Goal: Task Accomplishment & Management: Use online tool/utility

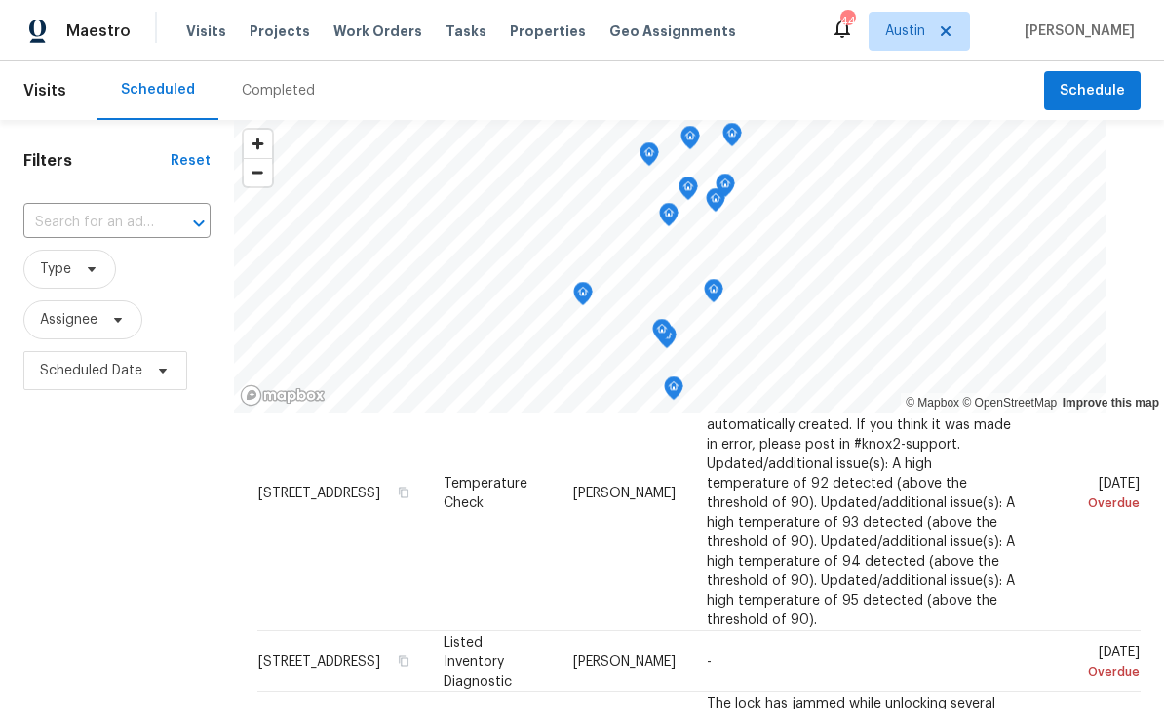
scroll to position [346, 0]
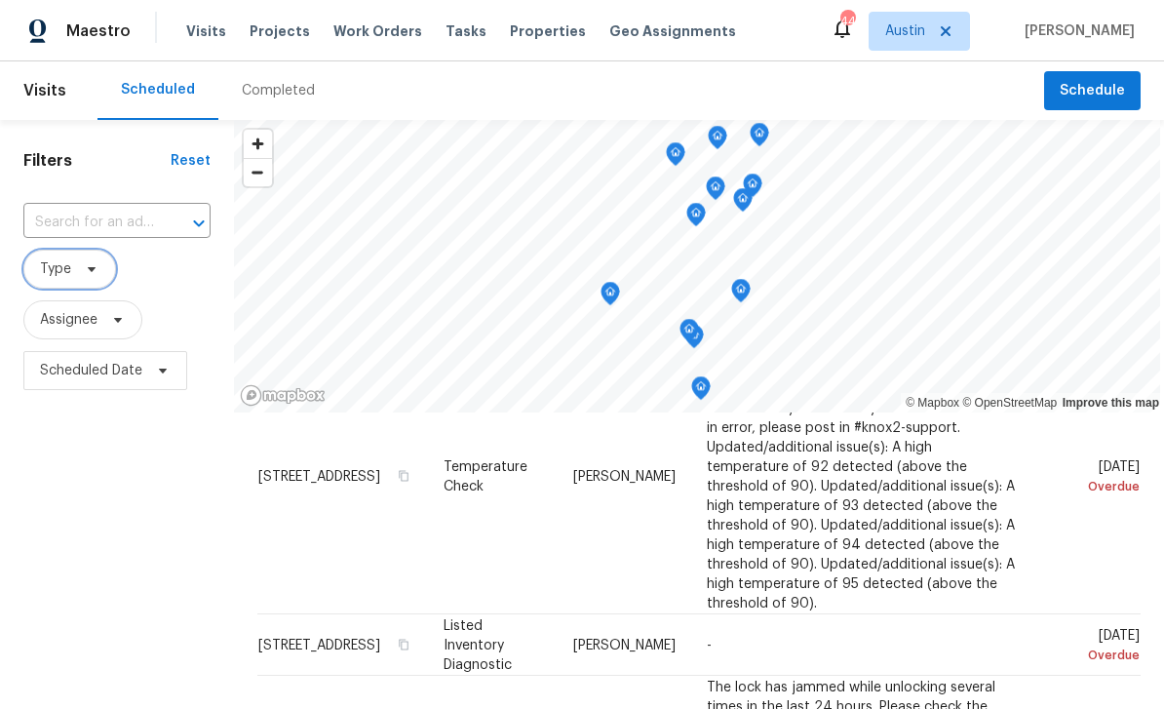
click at [52, 279] on span "Type" at bounding box center [55, 268] width 31 height 19
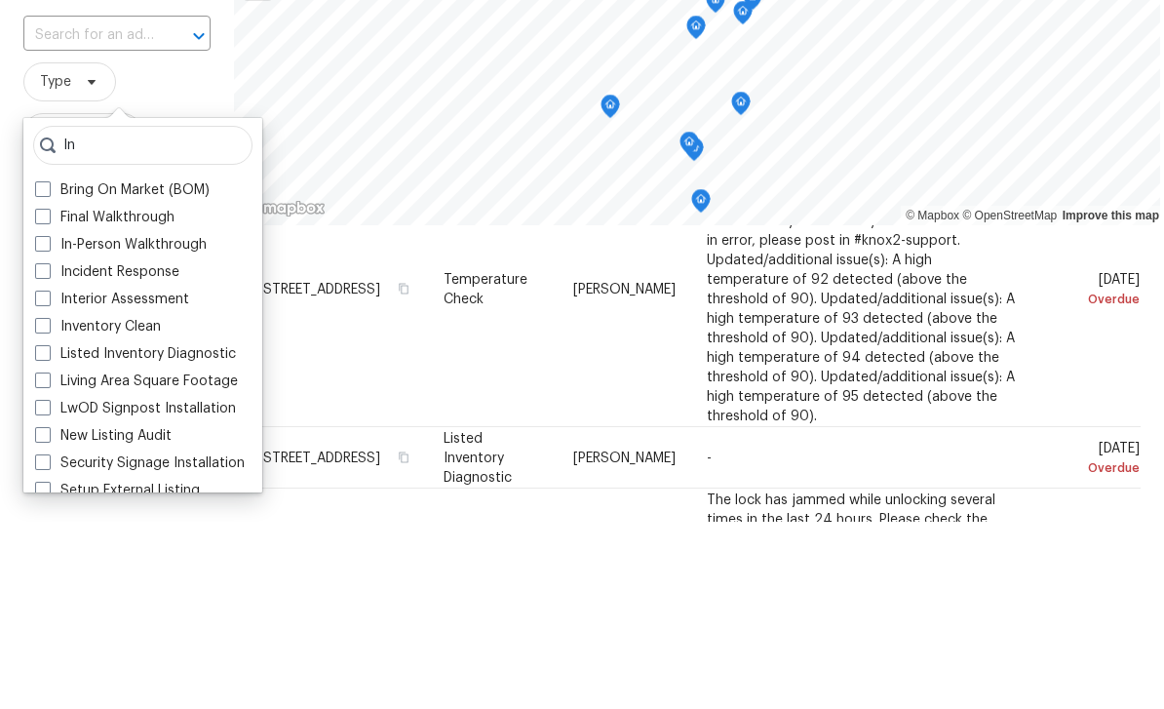
type input "In"
click at [69, 422] on label "In-Person Walkthrough" at bounding box center [121, 431] width 172 height 19
click at [48, 422] on input "In-Person Walkthrough" at bounding box center [41, 428] width 13 height 13
checkbox input "true"
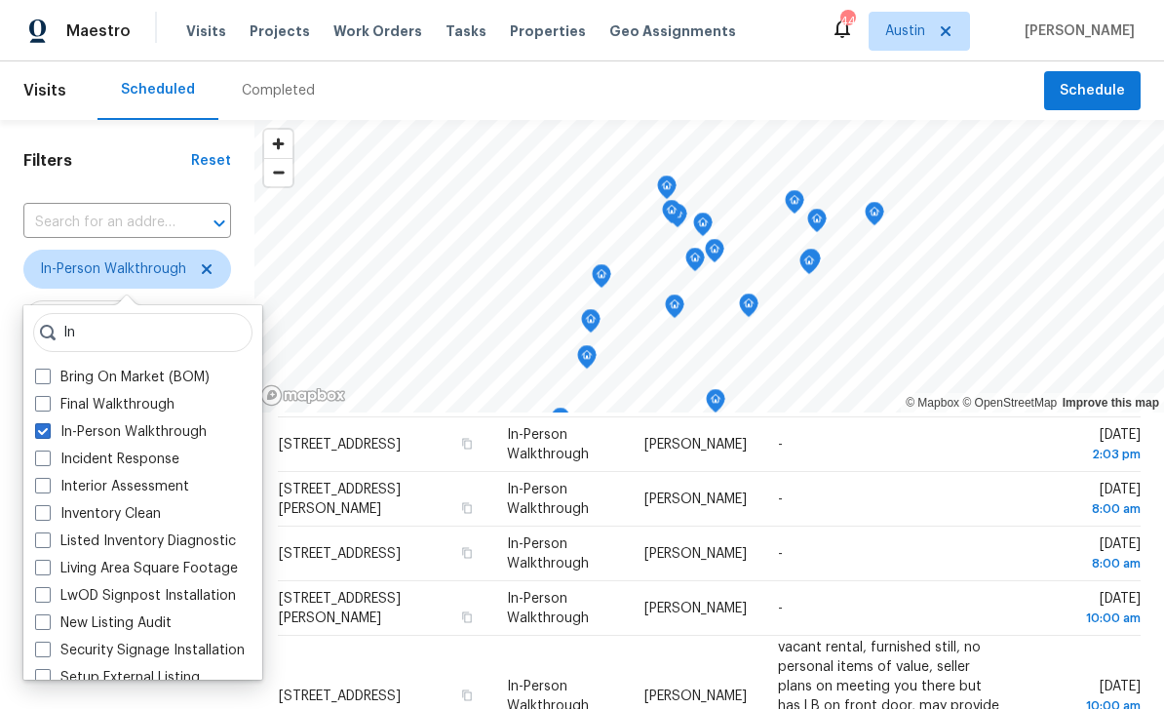
click at [397, 95] on div "Scheduled Completed" at bounding box center [570, 90] width 947 height 58
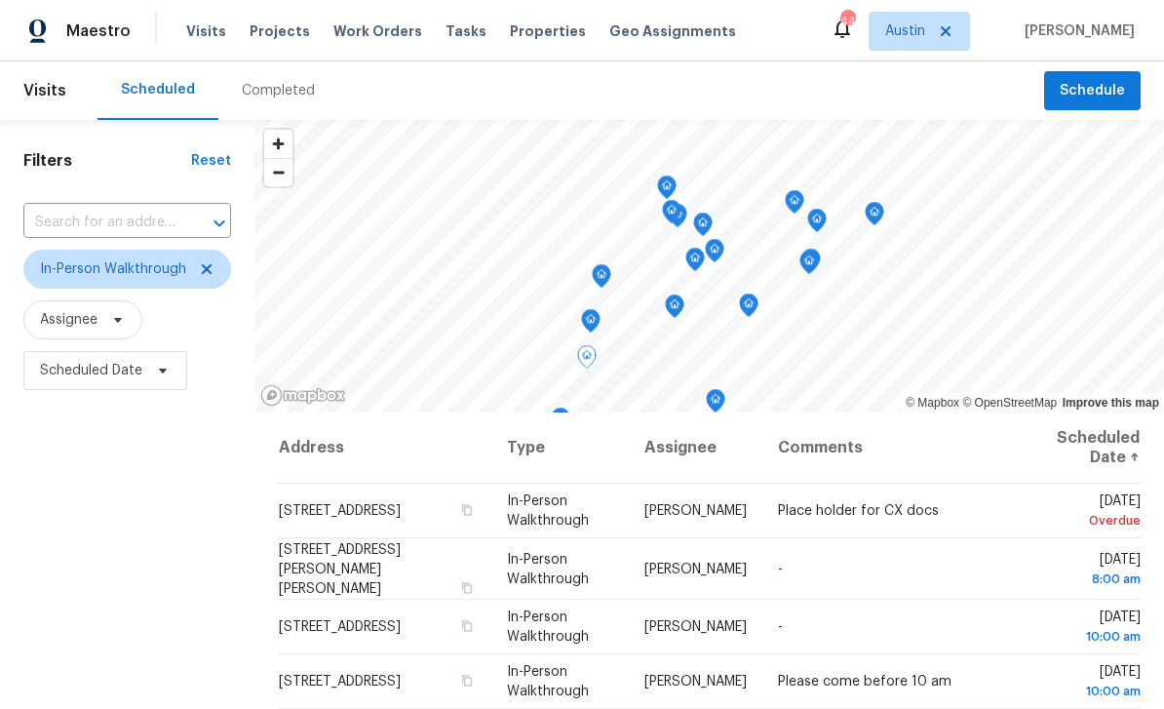
click at [0, 0] on icon at bounding box center [0, 0] width 0 height 0
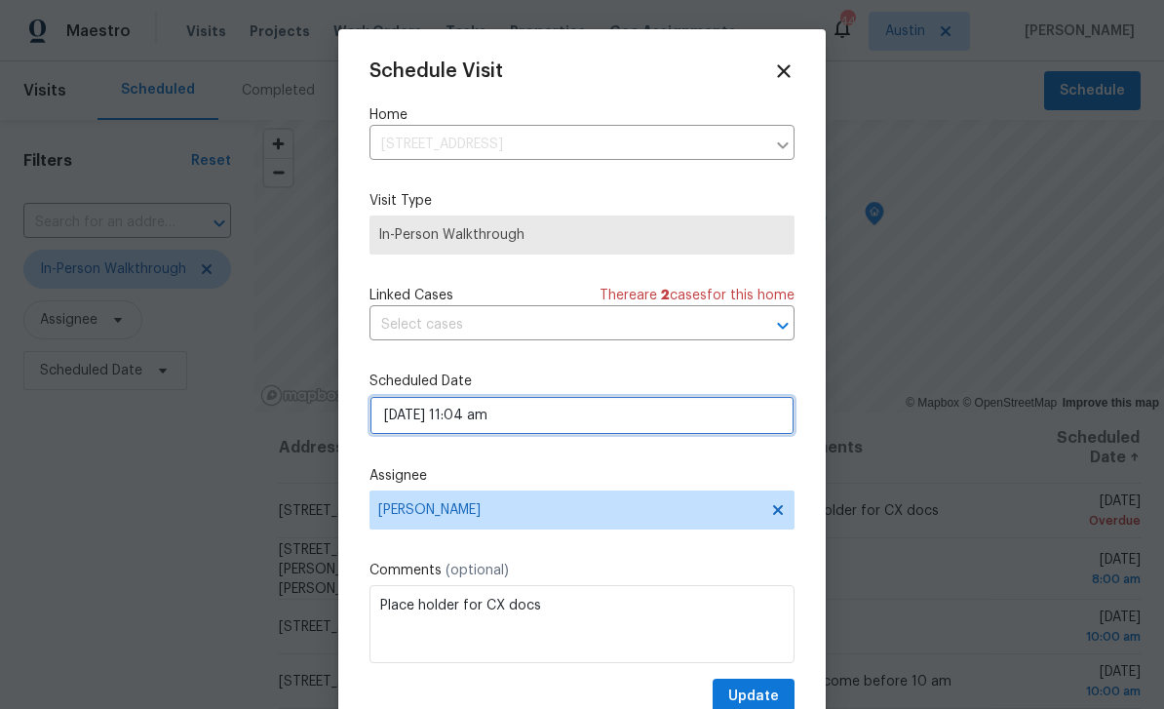
click at [562, 433] on input "[DATE] 11:04 am" at bounding box center [581, 415] width 425 height 39
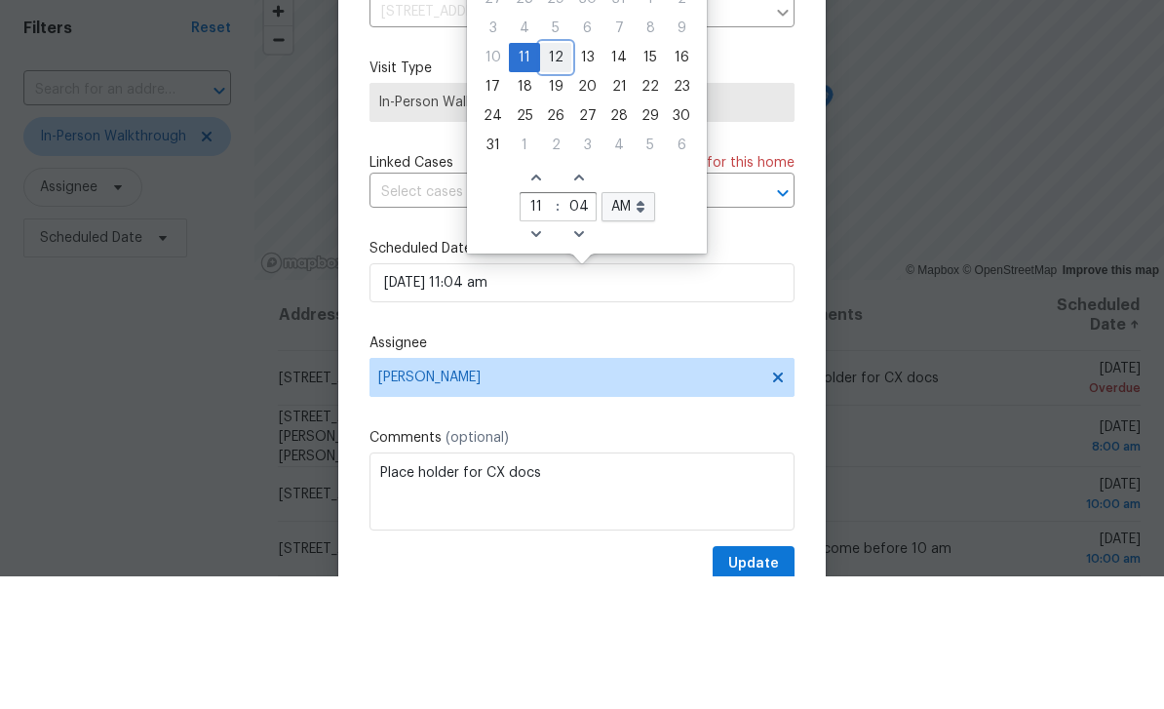
click at [558, 176] on div "12" at bounding box center [555, 189] width 31 height 27
type input "[DATE] 11:04 am"
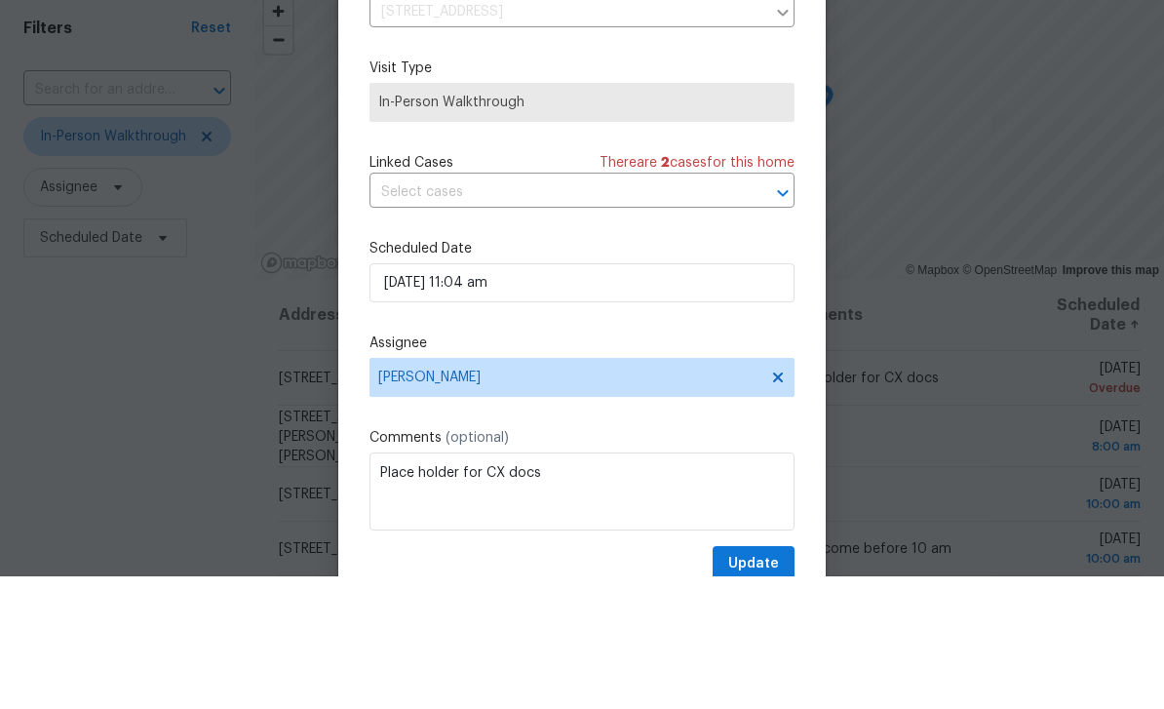
scroll to position [62, 0]
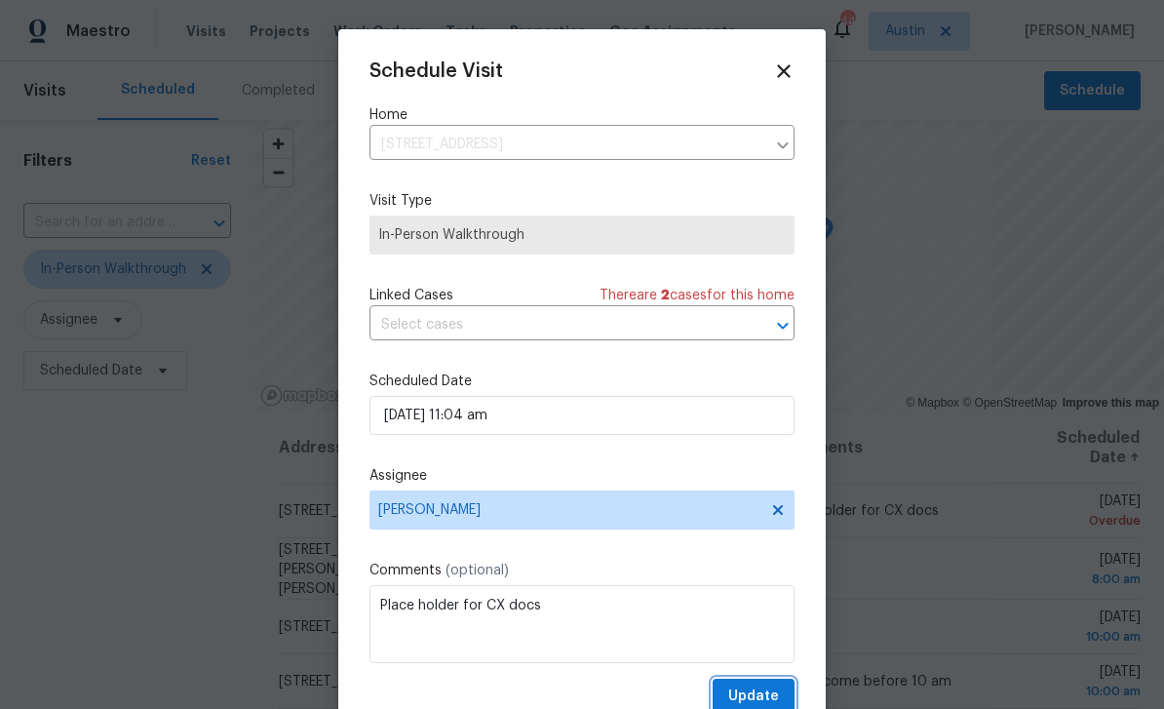
click at [779, 683] on button "Update" at bounding box center [754, 697] width 82 height 36
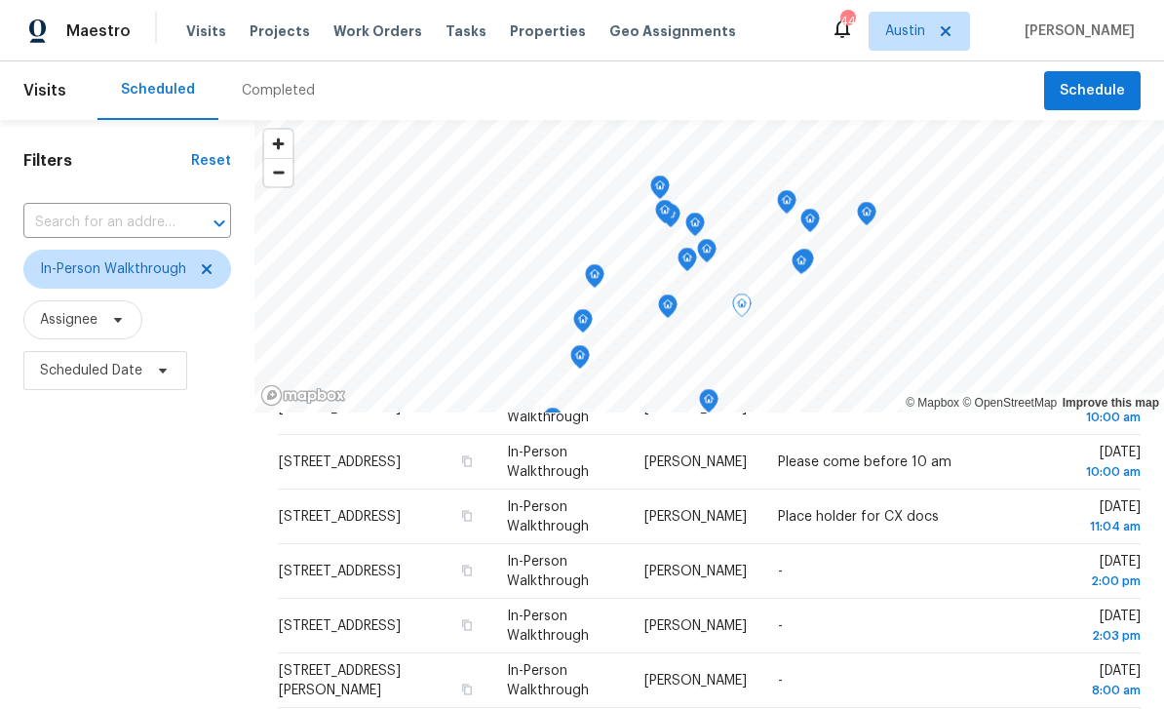
scroll to position [195, 0]
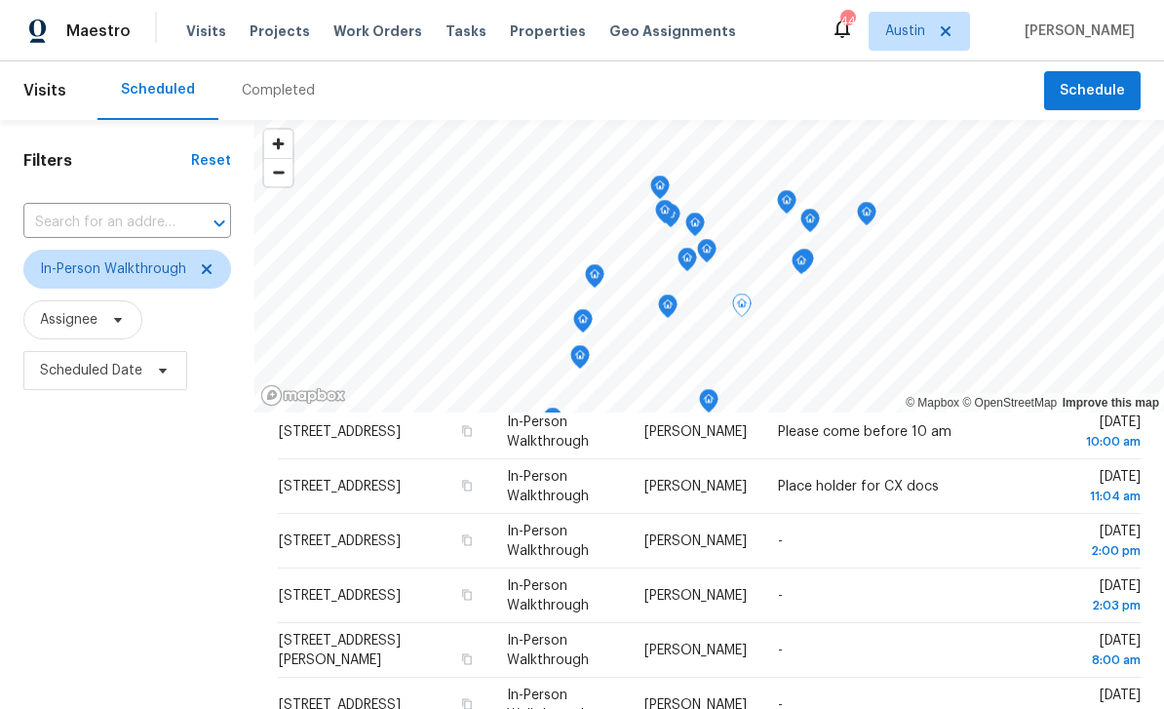
click at [451, 568] on td "10610 Berthound Dr, Austin, TX 78758" at bounding box center [384, 595] width 213 height 55
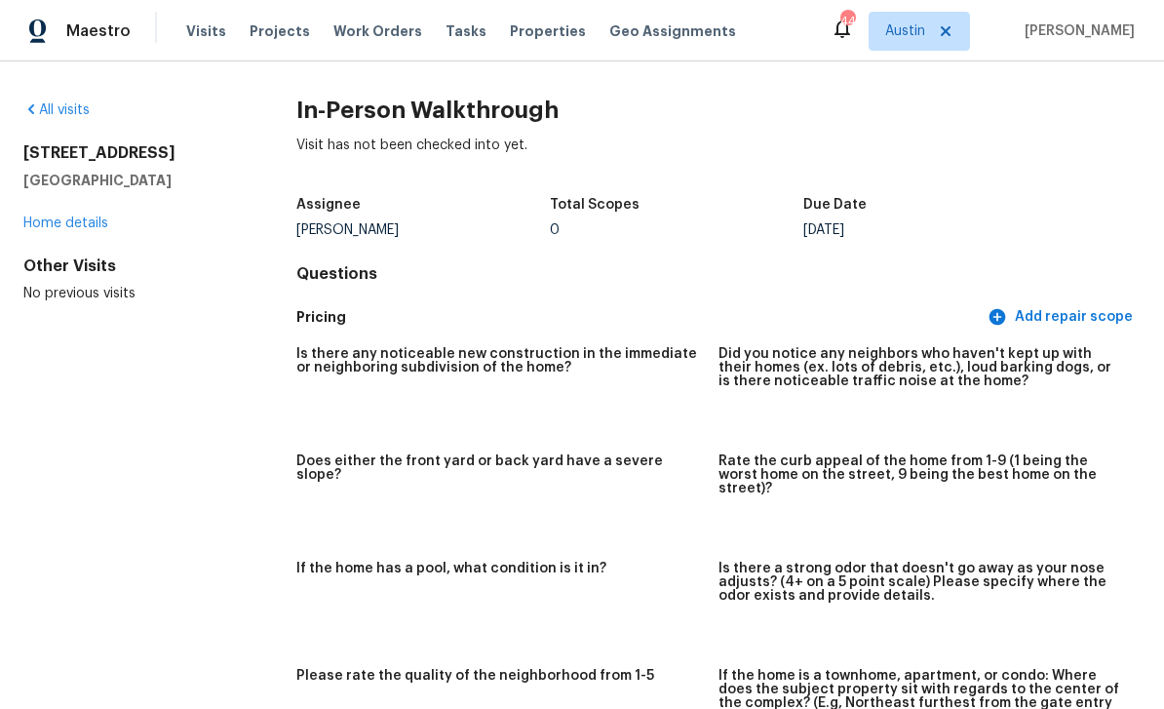
click at [58, 228] on link "Home details" at bounding box center [65, 223] width 85 height 14
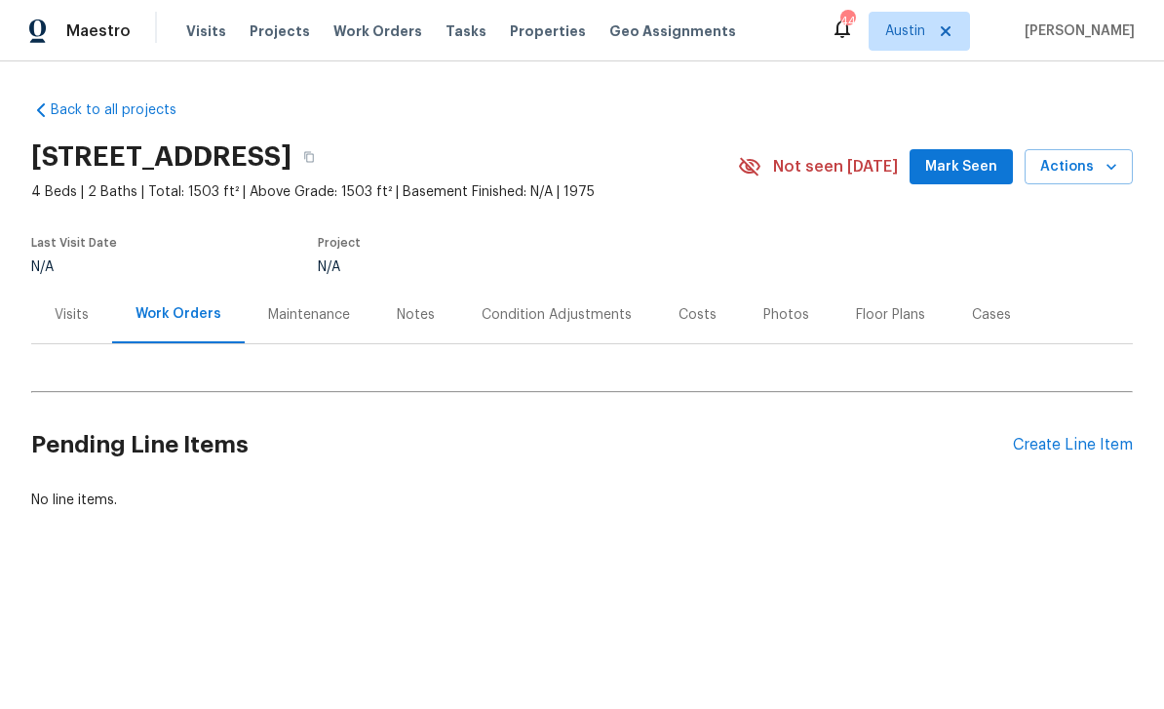
click at [196, 32] on span "Visits" at bounding box center [206, 30] width 40 height 19
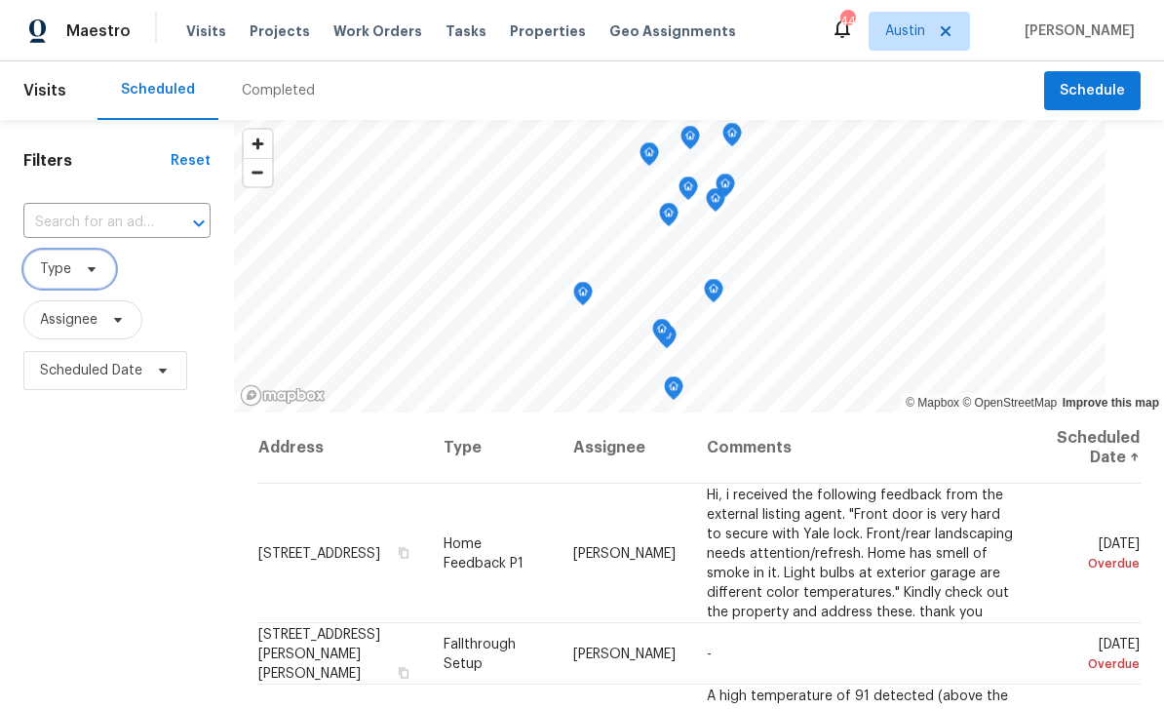
click at [112, 274] on span "Type" at bounding box center [69, 269] width 93 height 39
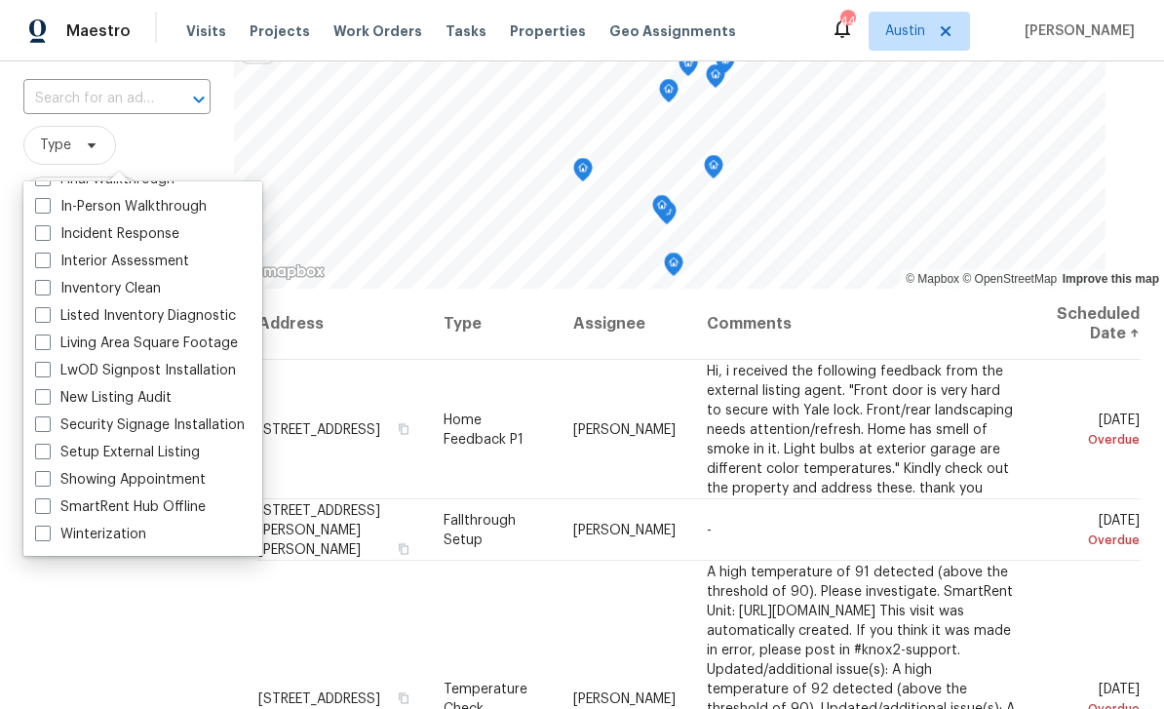
scroll to position [101, 0]
type input "In"
click at [143, 204] on label "In-Person Walkthrough" at bounding box center [121, 206] width 172 height 19
click at [48, 204] on input "In-Person Walkthrough" at bounding box center [41, 203] width 13 height 13
checkbox input "true"
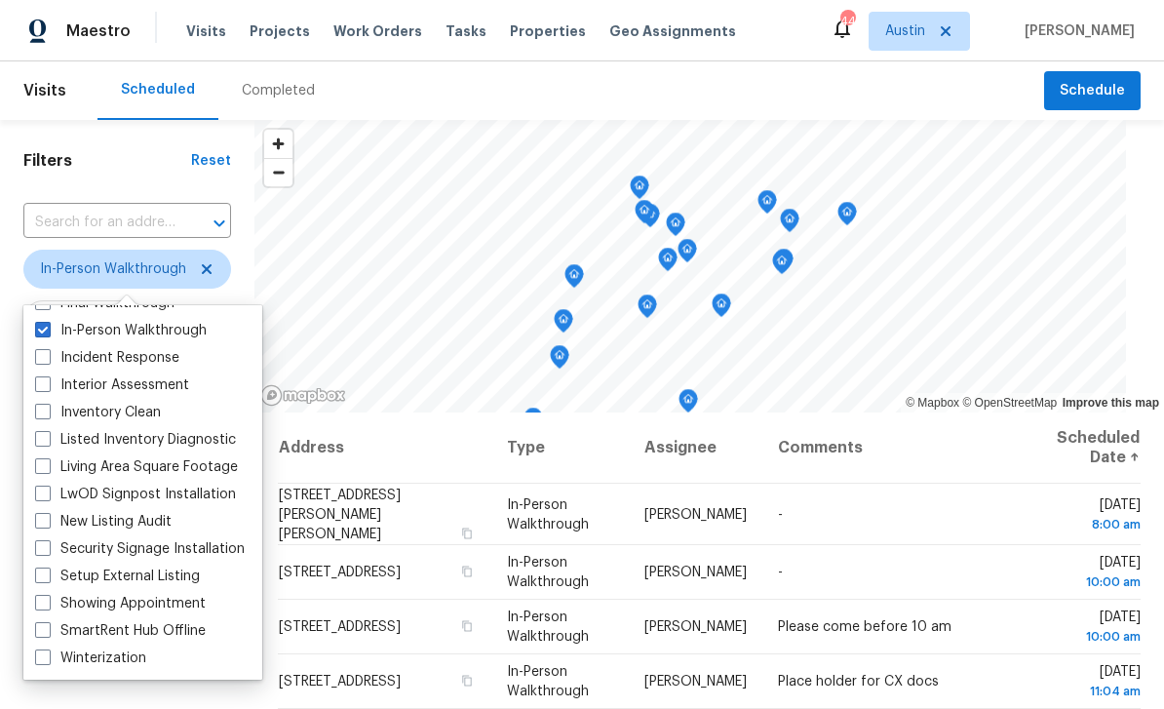
click at [428, 87] on div "Scheduled Completed" at bounding box center [570, 90] width 947 height 58
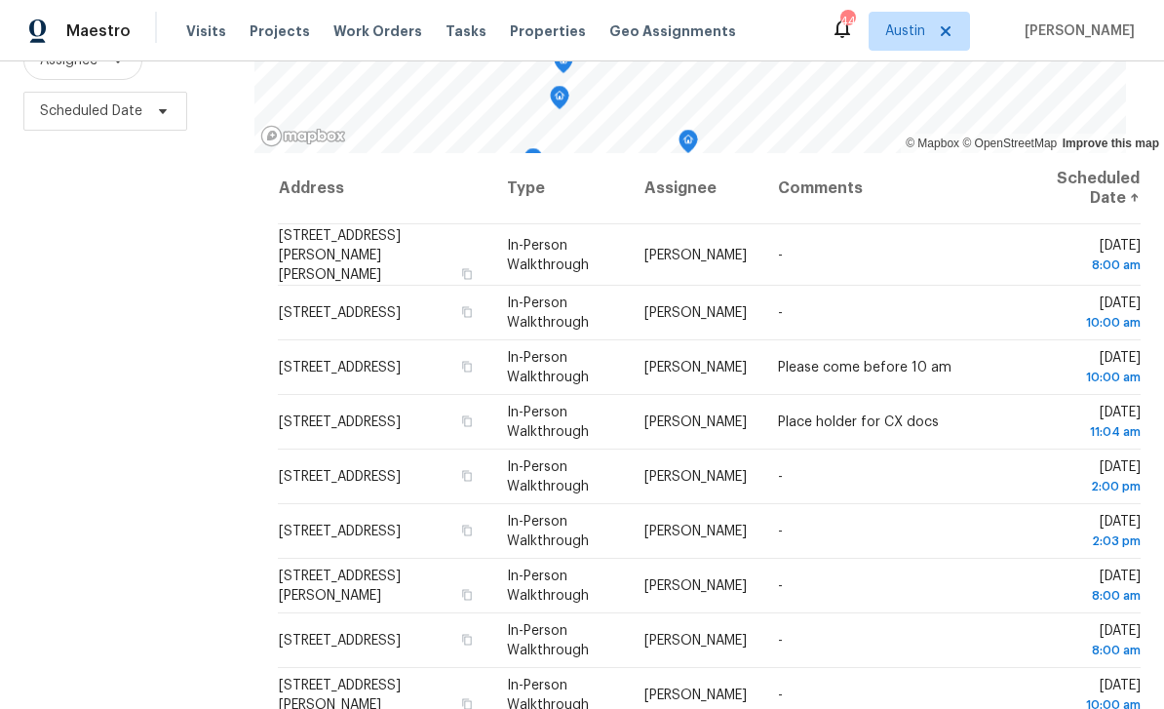
scroll to position [258, 0]
click at [0, 0] on icon at bounding box center [0, 0] width 0 height 0
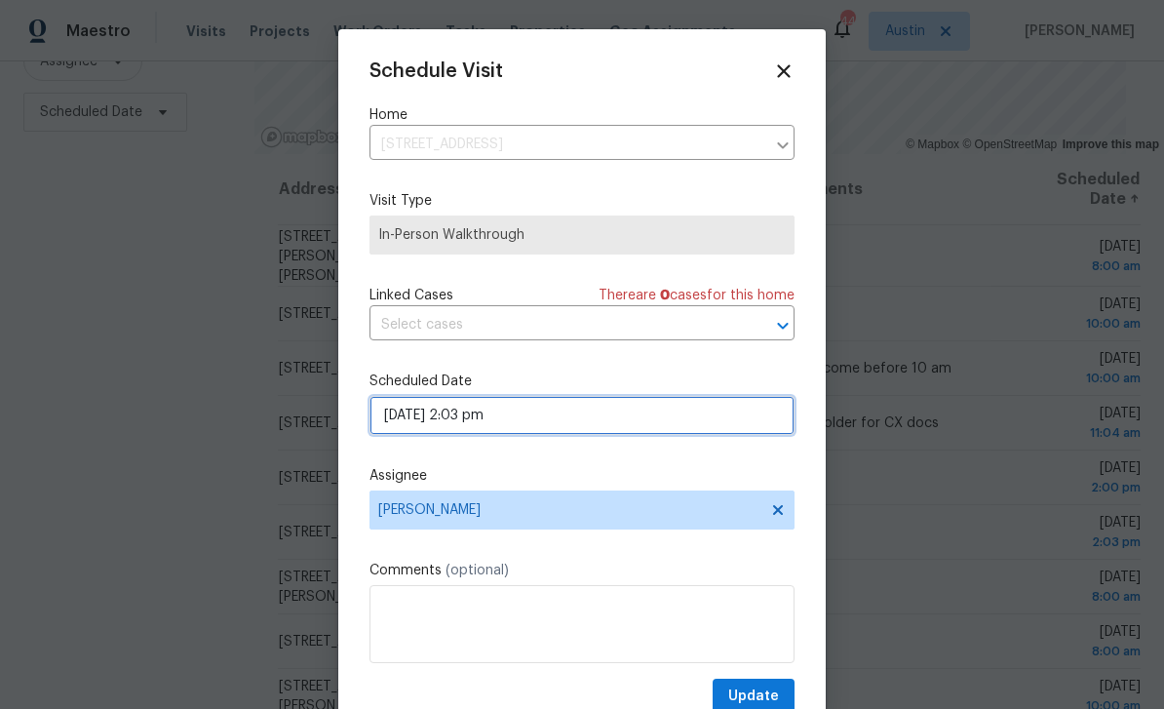
click at [554, 427] on input "08/12/2025 2:03 pm" at bounding box center [581, 415] width 425 height 39
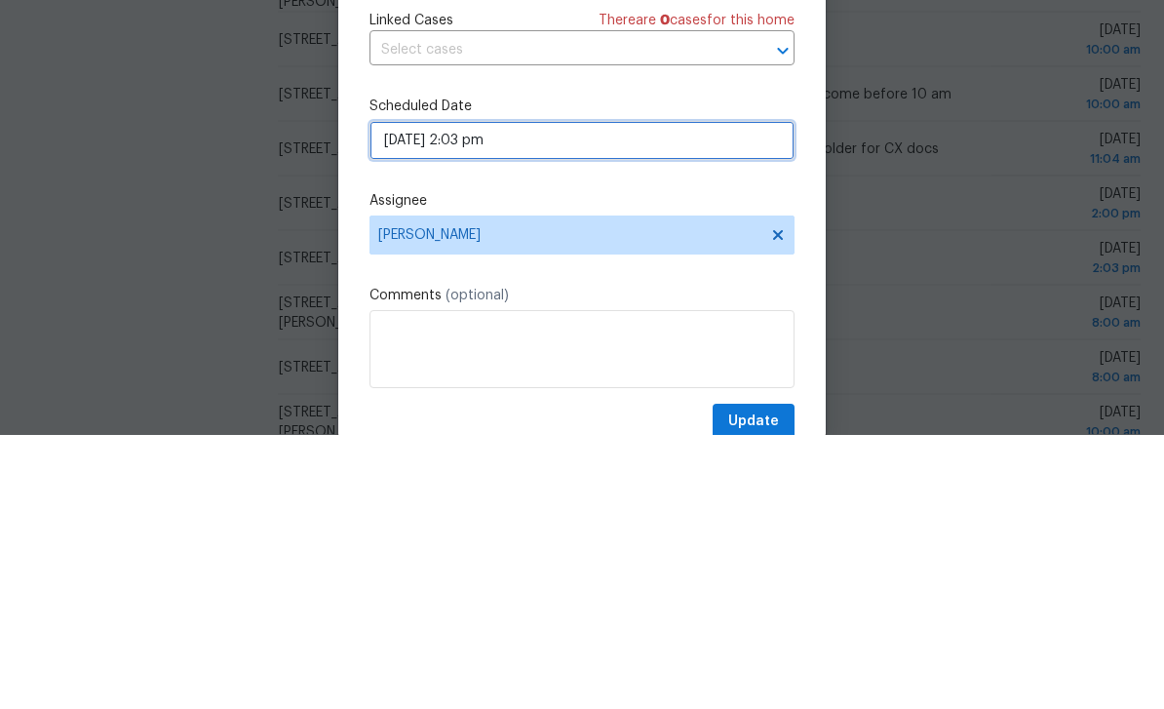
select select "pm"
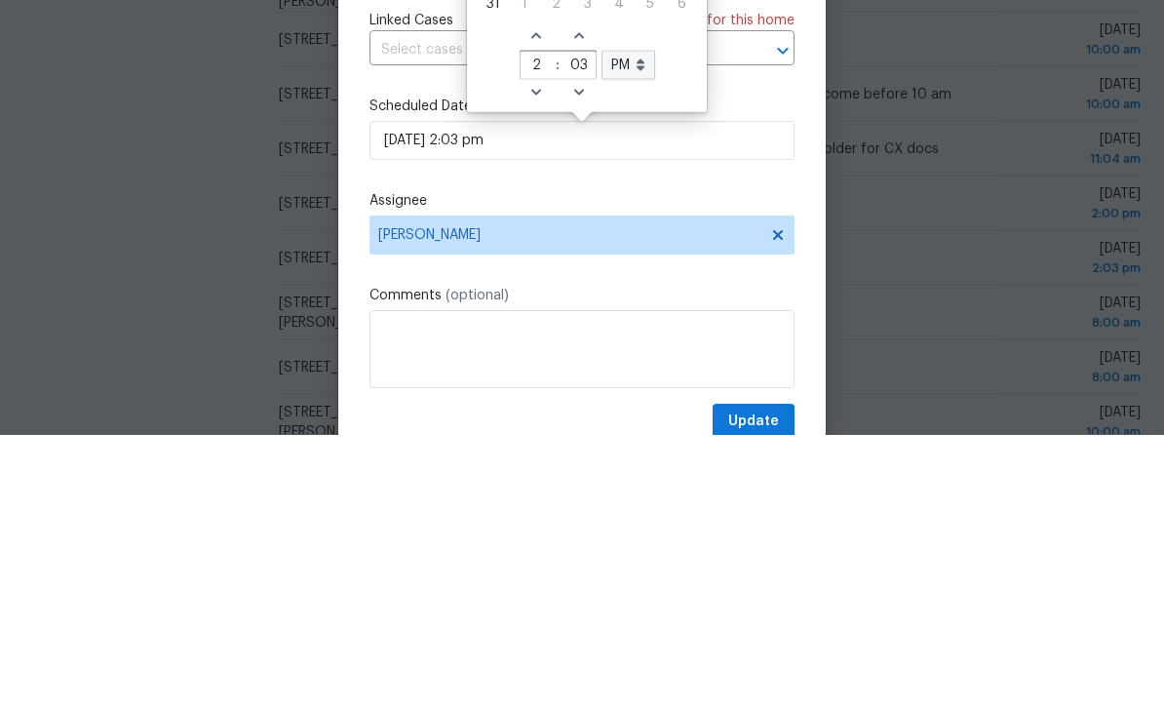
click at [801, 201] on div "Schedule Visit Home 10610 Berthound Dr, Austin, TX 78758 ​ Visit Type In-Person…" at bounding box center [581, 370] width 487 height 682
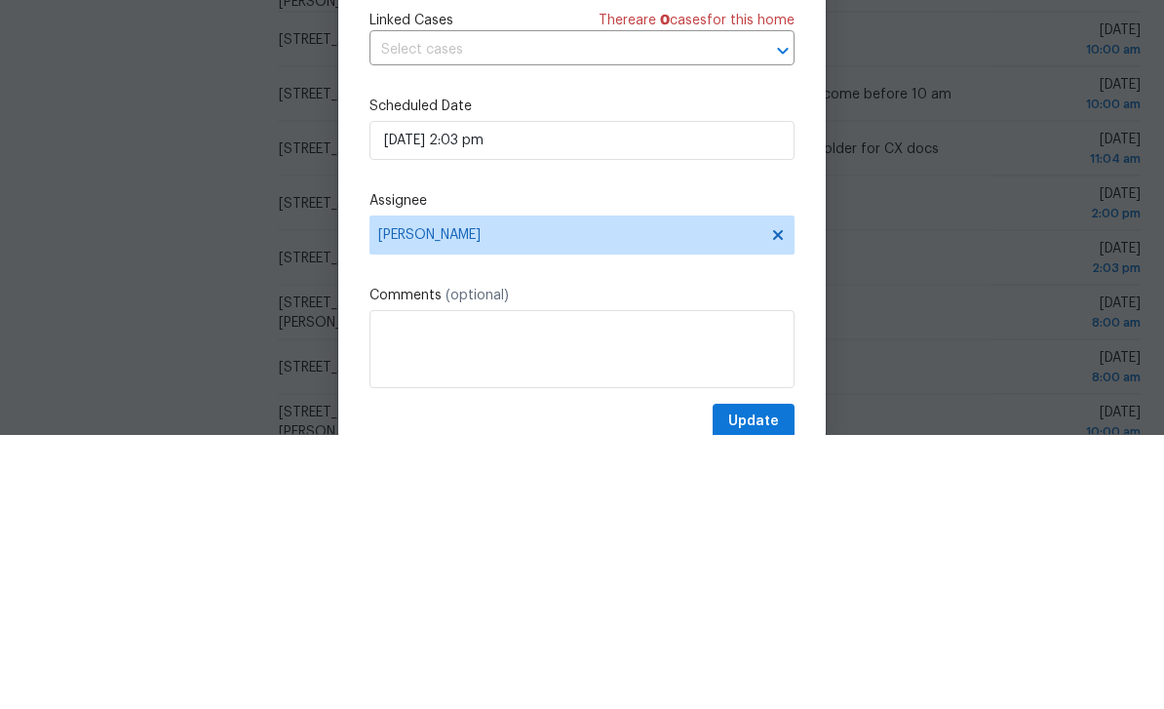
scroll to position [62, 0]
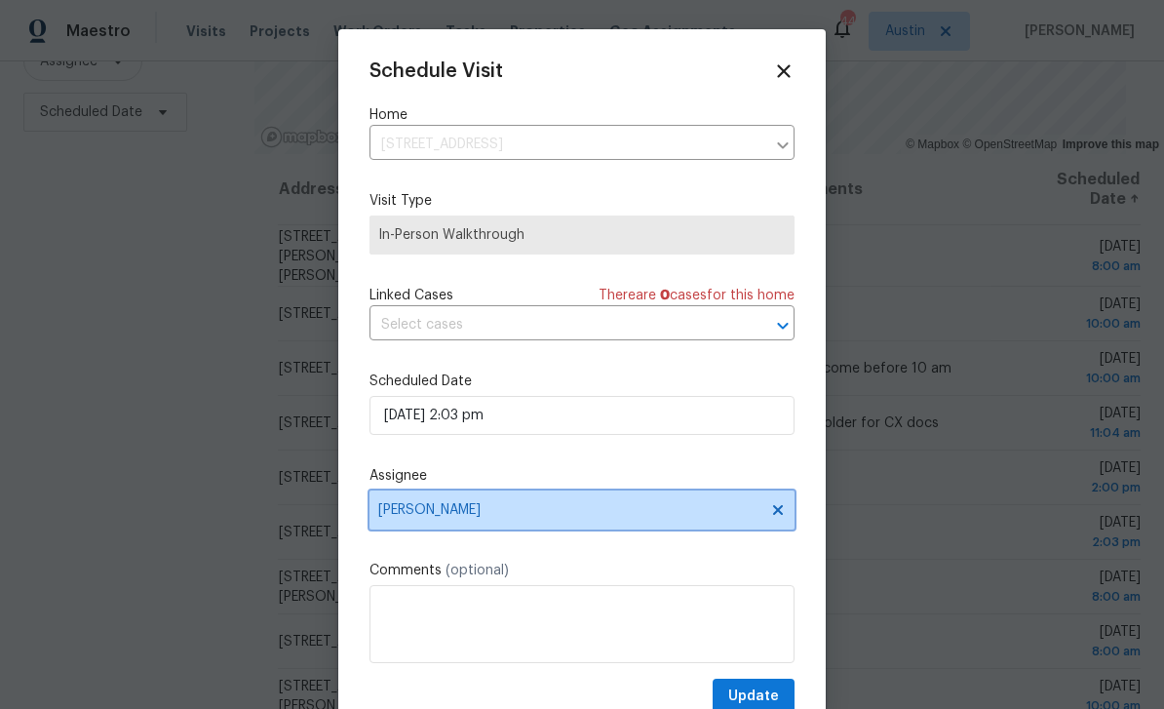
click at [497, 515] on span "[PERSON_NAME]" at bounding box center [569, 510] width 382 height 16
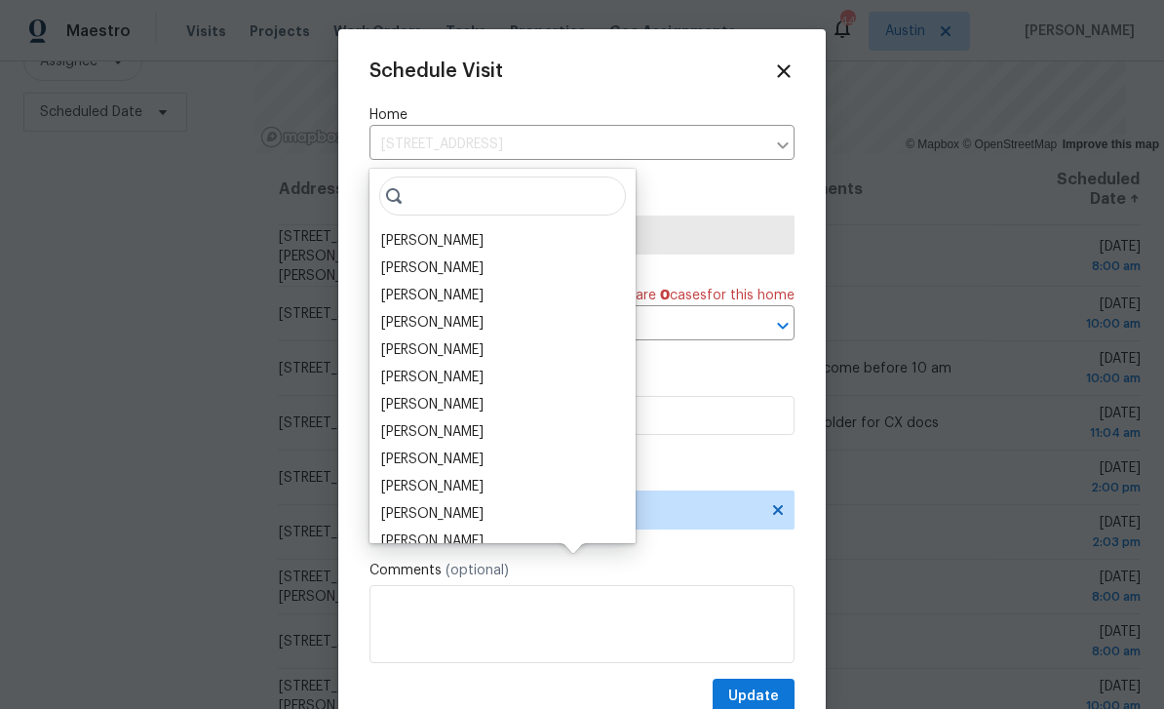
click at [435, 231] on div "Martin Chagolla" at bounding box center [432, 240] width 102 height 19
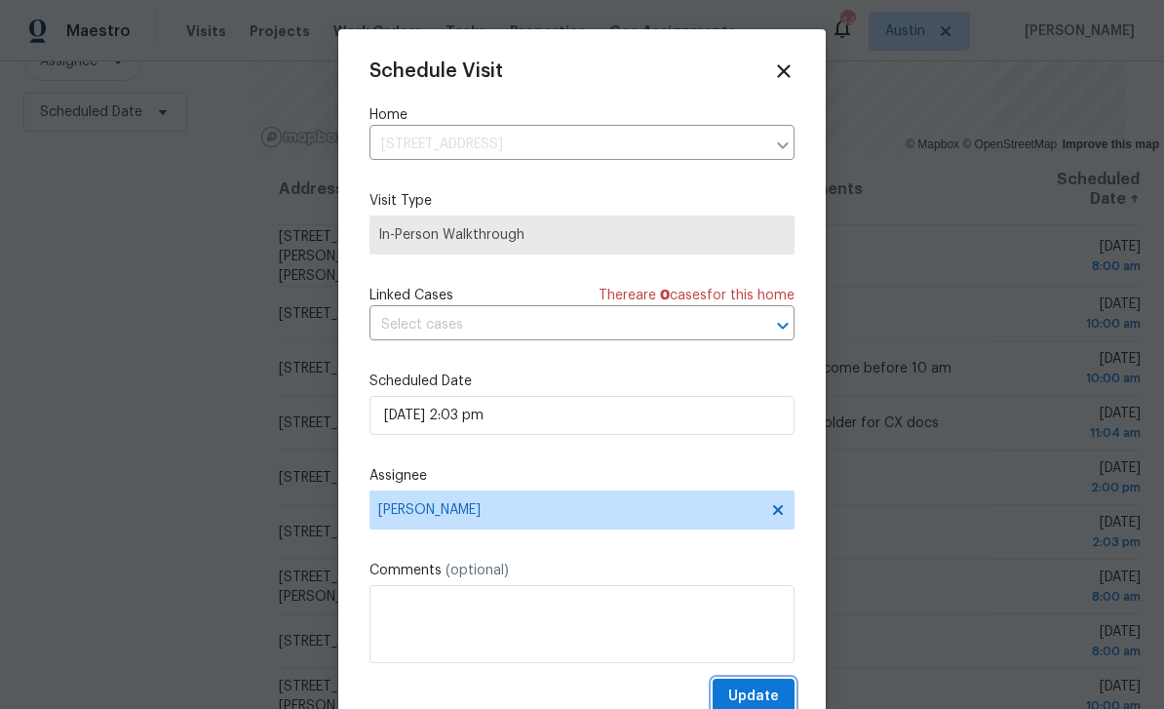
click at [761, 689] on span "Update" at bounding box center [753, 696] width 51 height 24
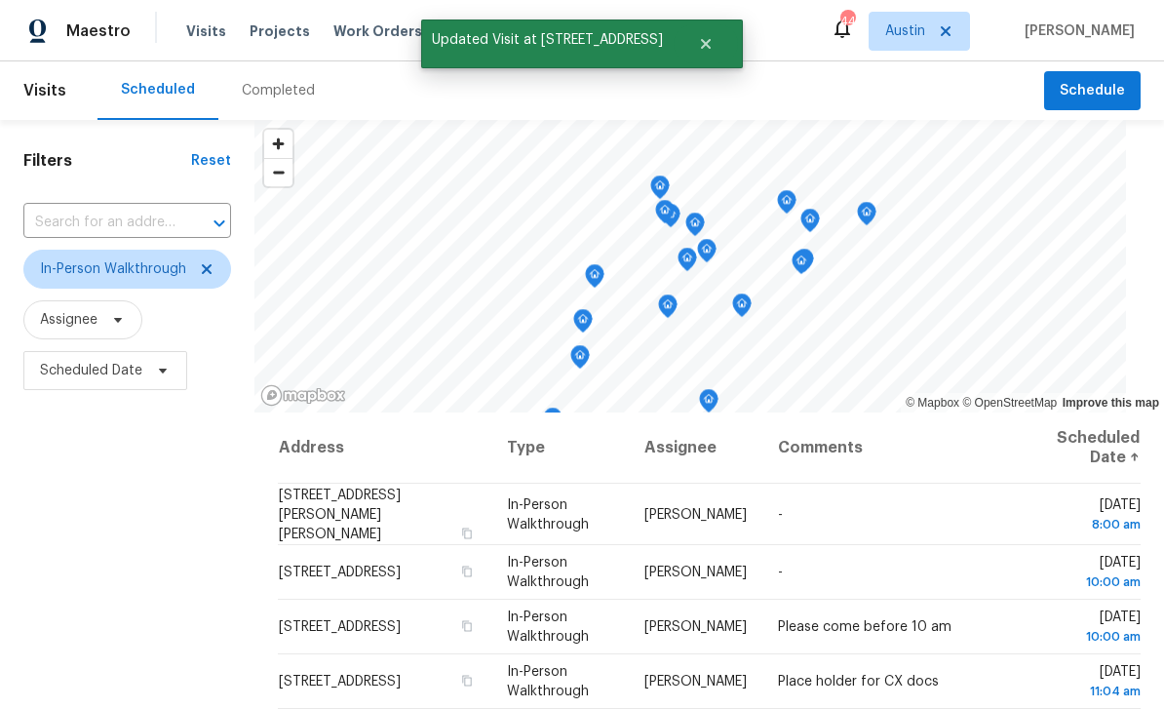
scroll to position [0, 0]
click at [286, 28] on span "Projects" at bounding box center [280, 30] width 60 height 19
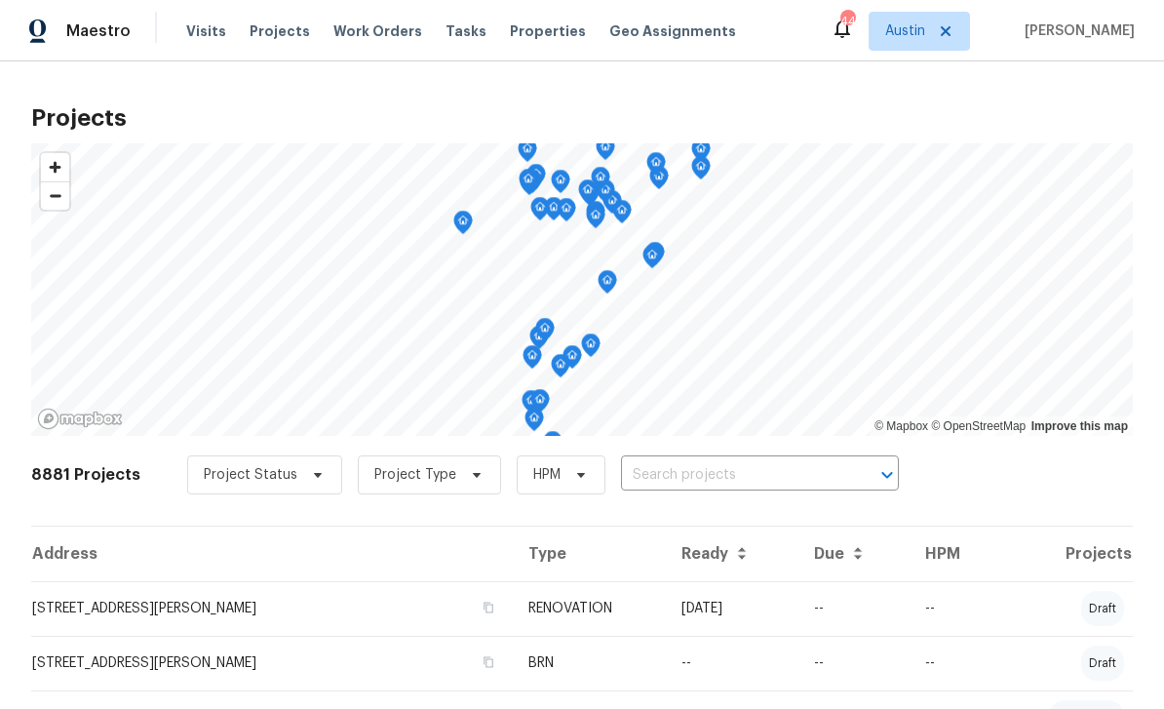
click at [708, 471] on input "text" at bounding box center [732, 475] width 223 height 30
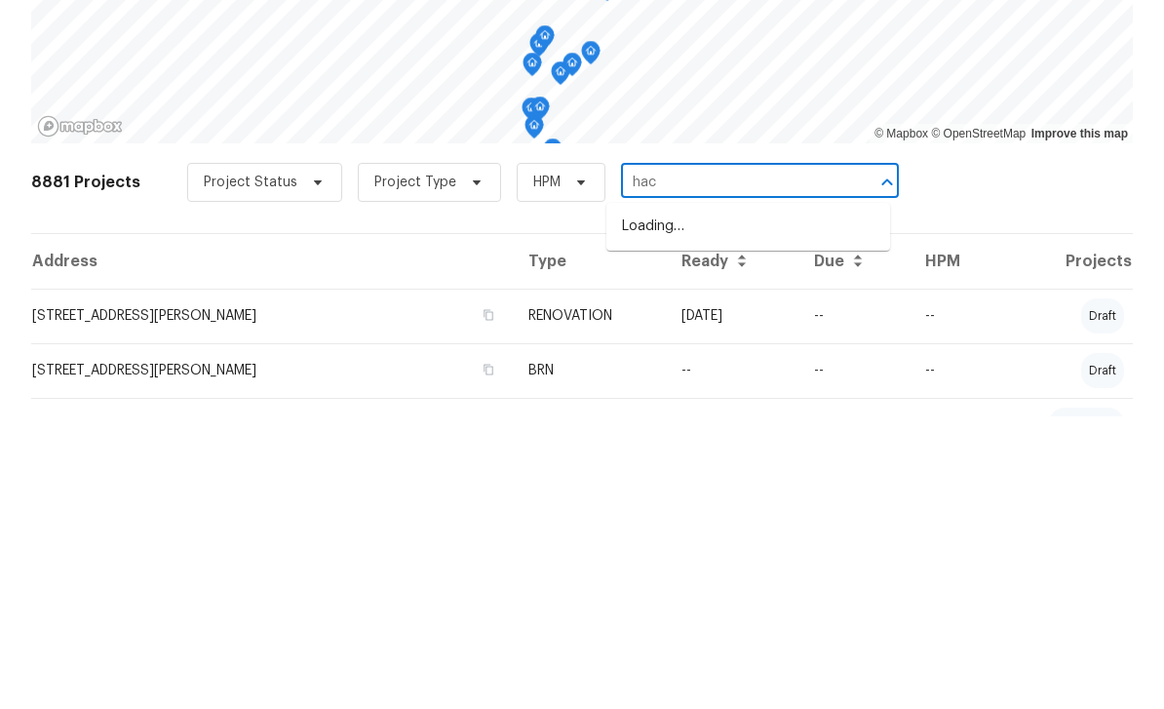
type input "hack"
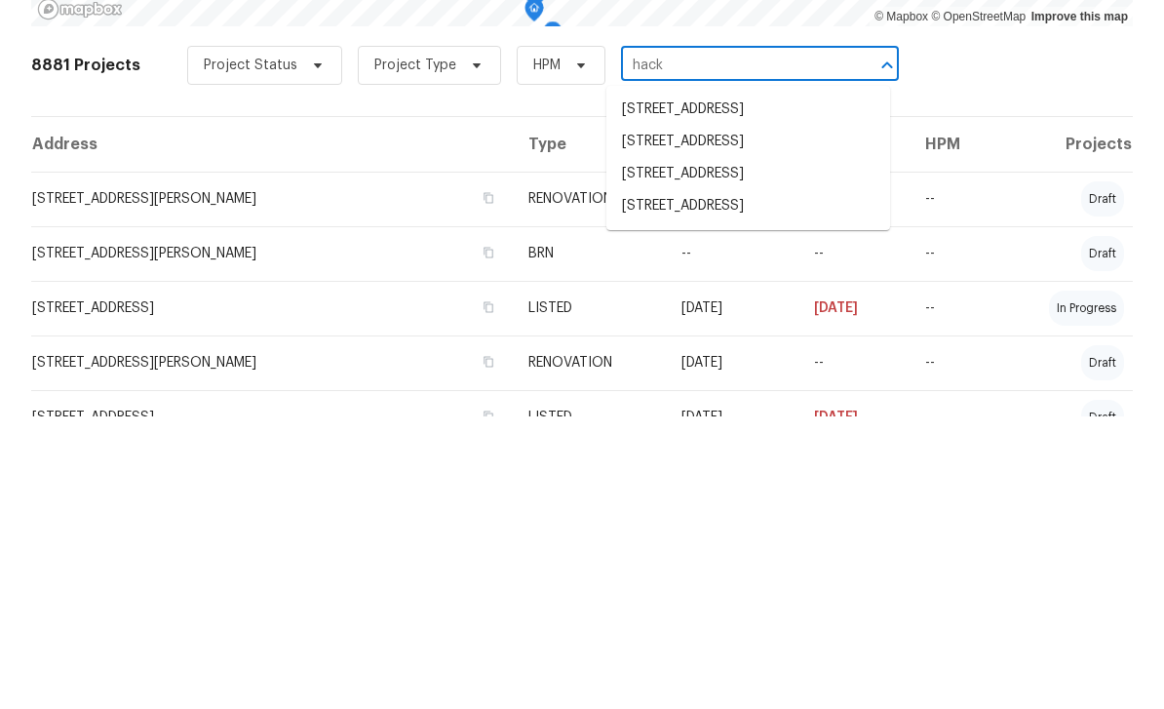
scroll to position [120, 0]
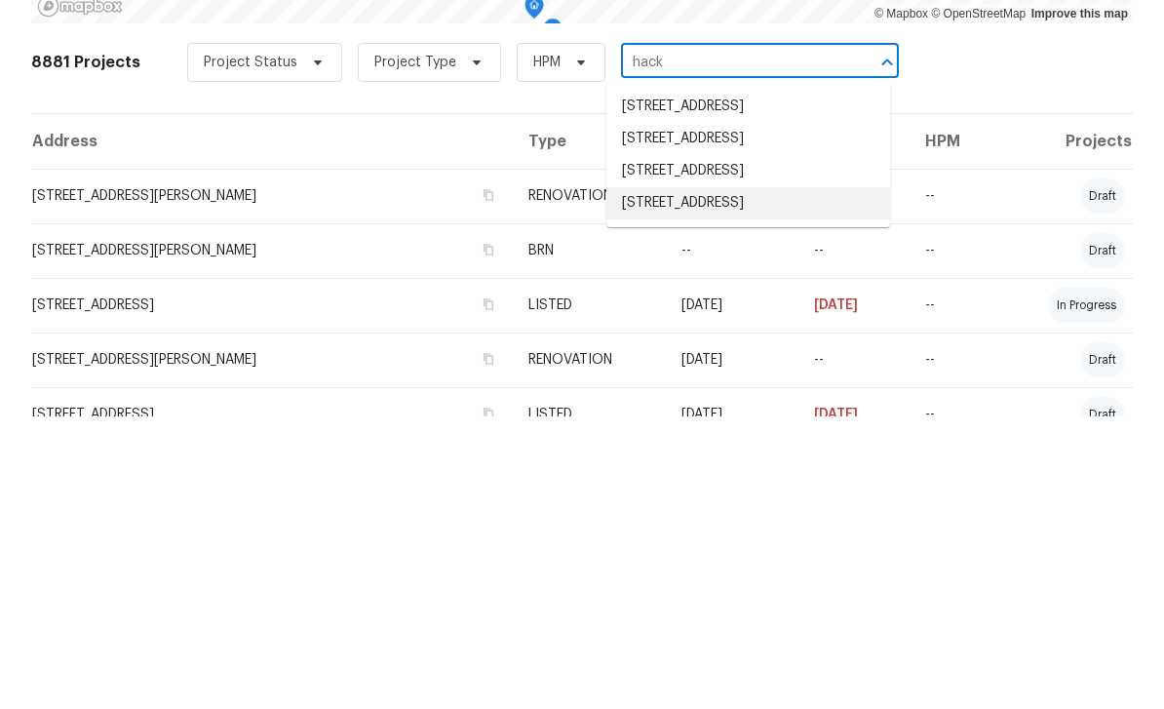
click at [744, 480] on li "[STREET_ADDRESS]" at bounding box center [748, 496] width 284 height 32
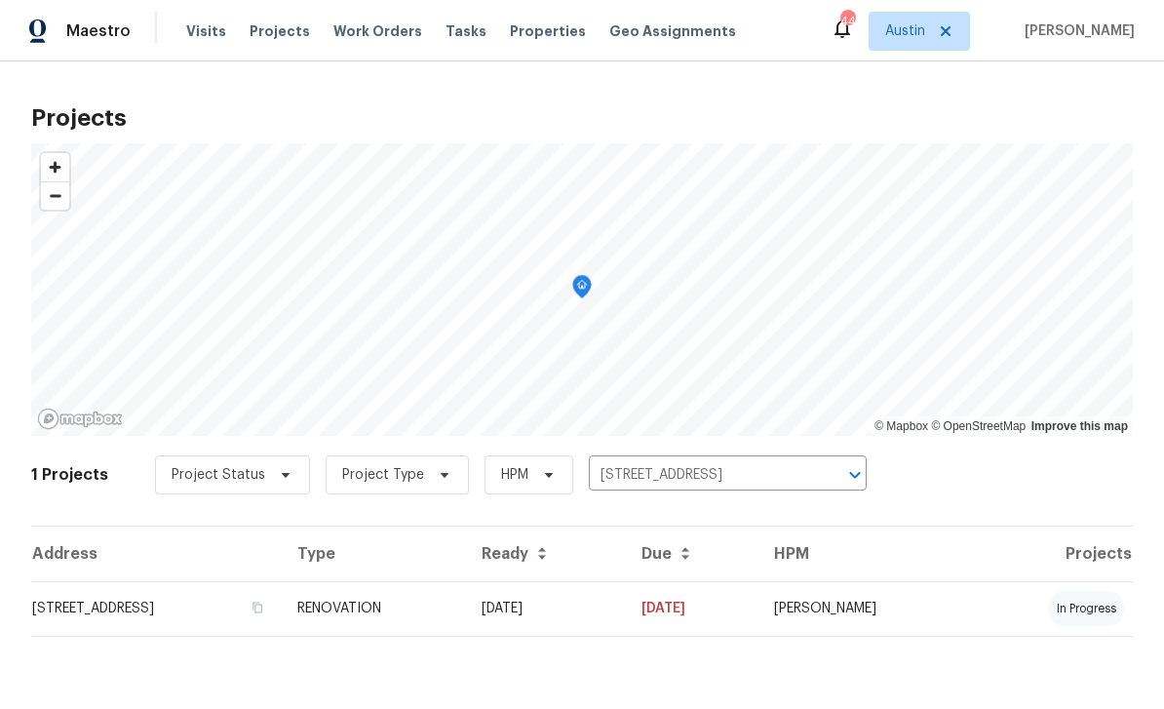
click at [190, 619] on td "[STREET_ADDRESS]" at bounding box center [156, 608] width 251 height 55
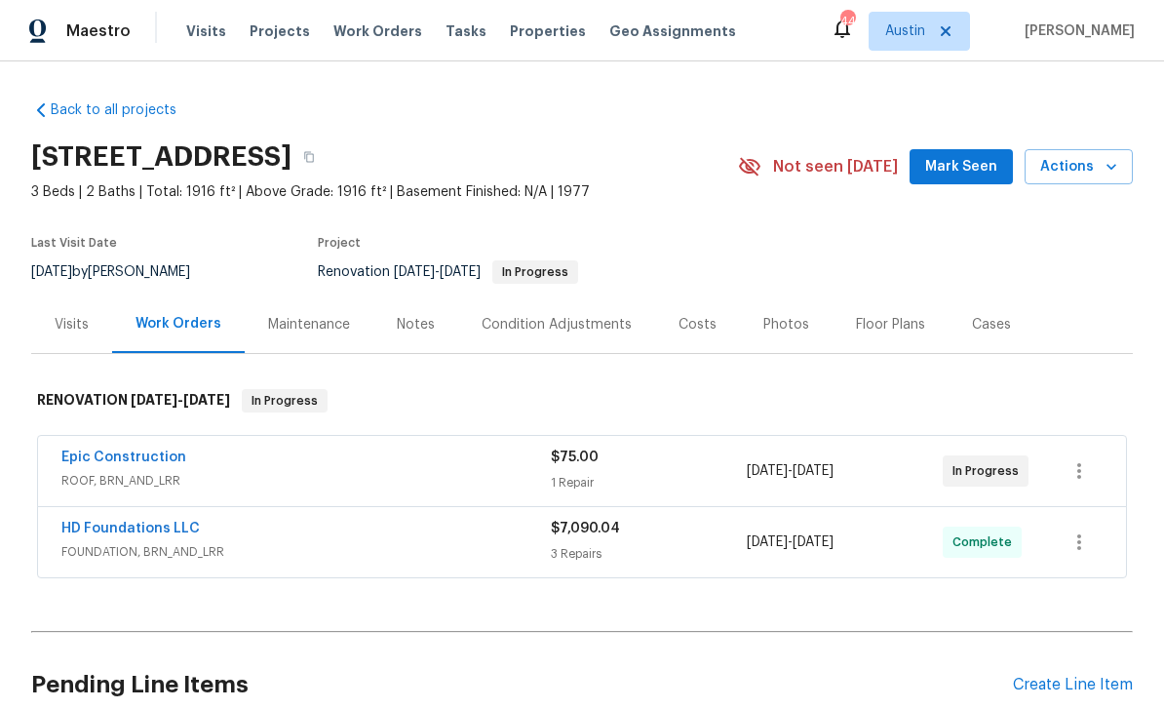
click at [976, 164] on span "Mark Seen" at bounding box center [961, 167] width 72 height 24
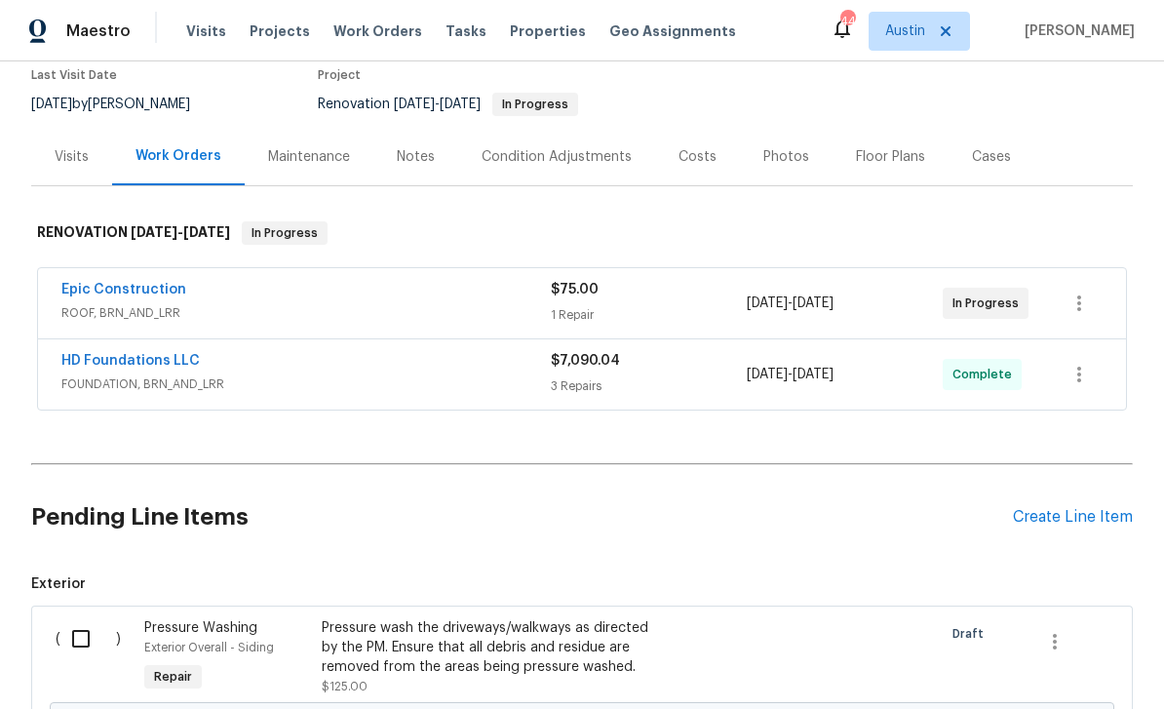
scroll to position [169, 0]
click at [1087, 519] on div "Create Line Item" at bounding box center [1073, 516] width 120 height 19
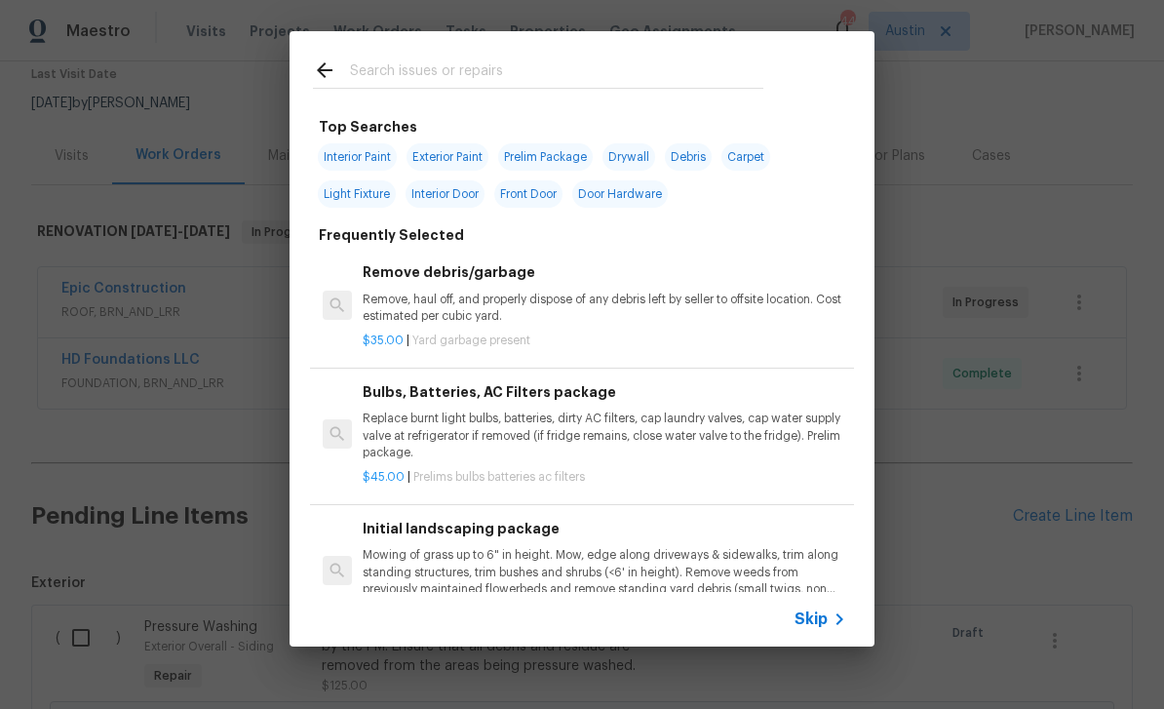
click at [485, 63] on input "text" at bounding box center [556, 72] width 413 height 29
type input "Plum"
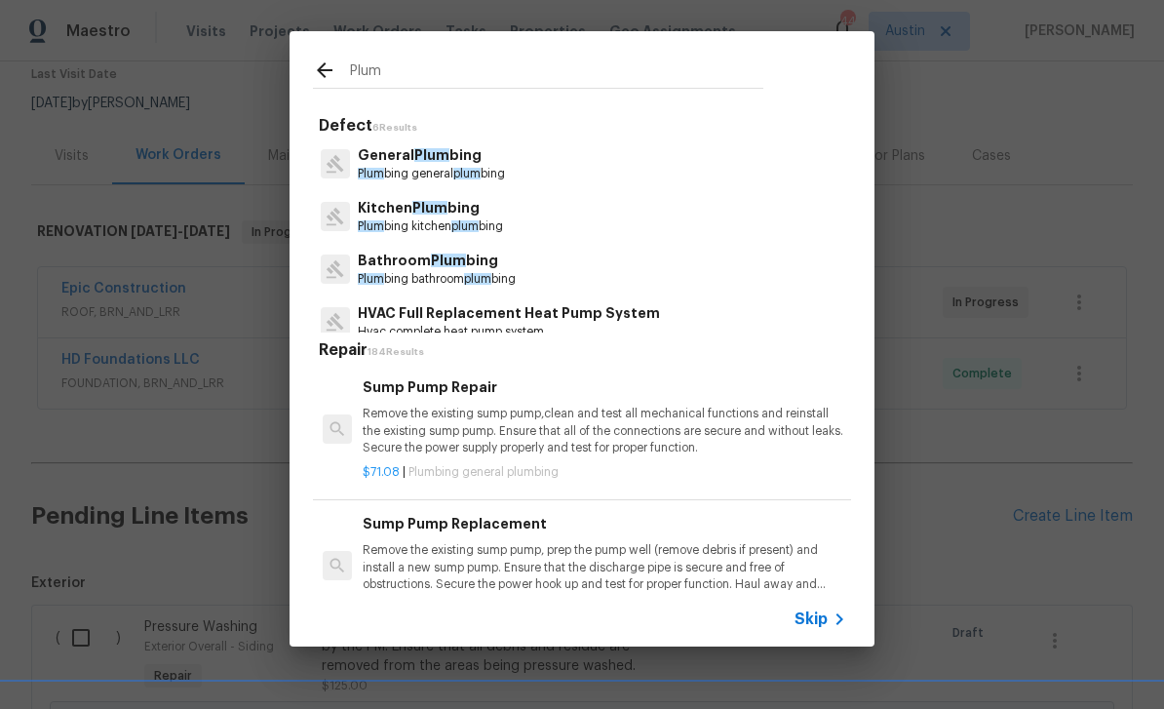
click at [474, 167] on p "Plum bing general plum bing" at bounding box center [431, 174] width 147 height 17
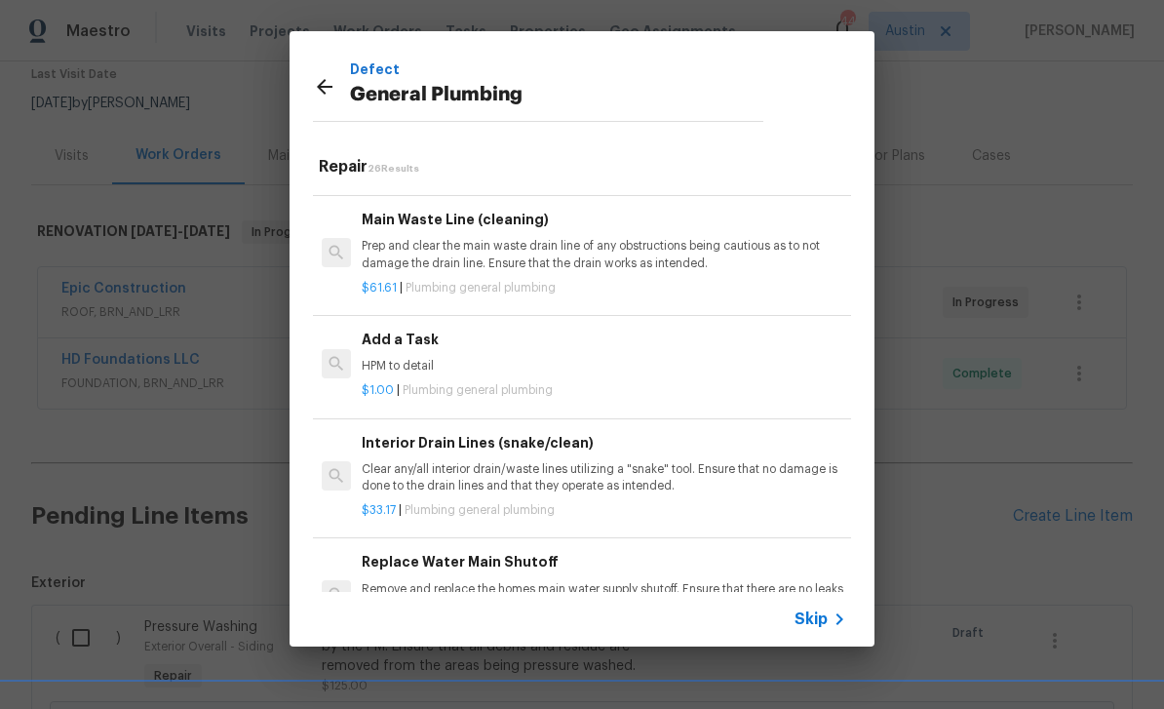
scroll to position [2204, 1]
click at [597, 375] on div "$1.00 | Plumbing general plumbing" at bounding box center [604, 387] width 484 height 24
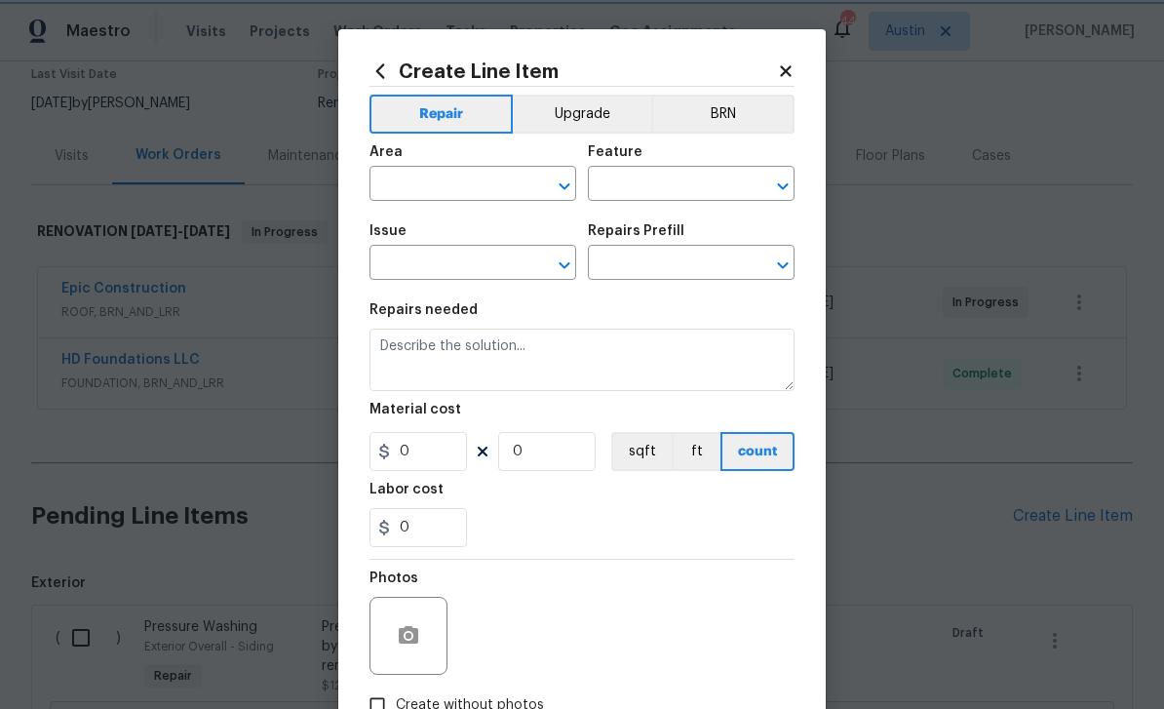
type input "Plumbing"
type input "General Plumbing"
type input "Add a Task $1.00"
type textarea "HPM to detail"
type input "1"
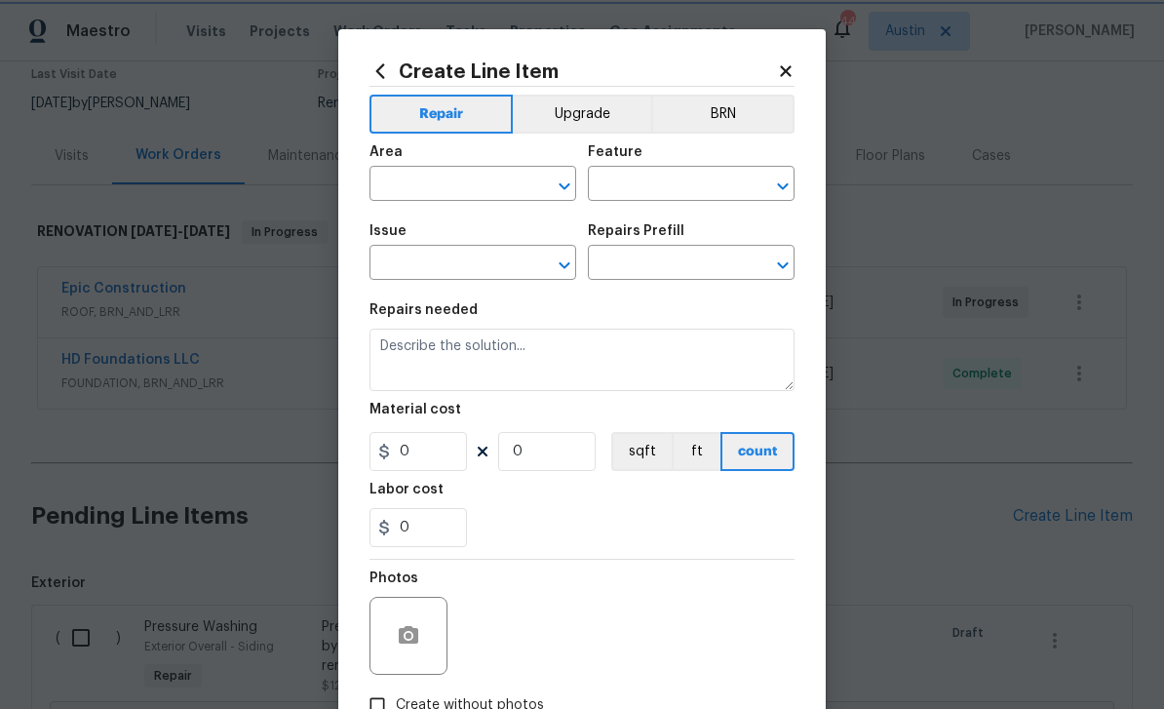
type input "1"
click at [447, 176] on input "text" at bounding box center [445, 186] width 152 height 30
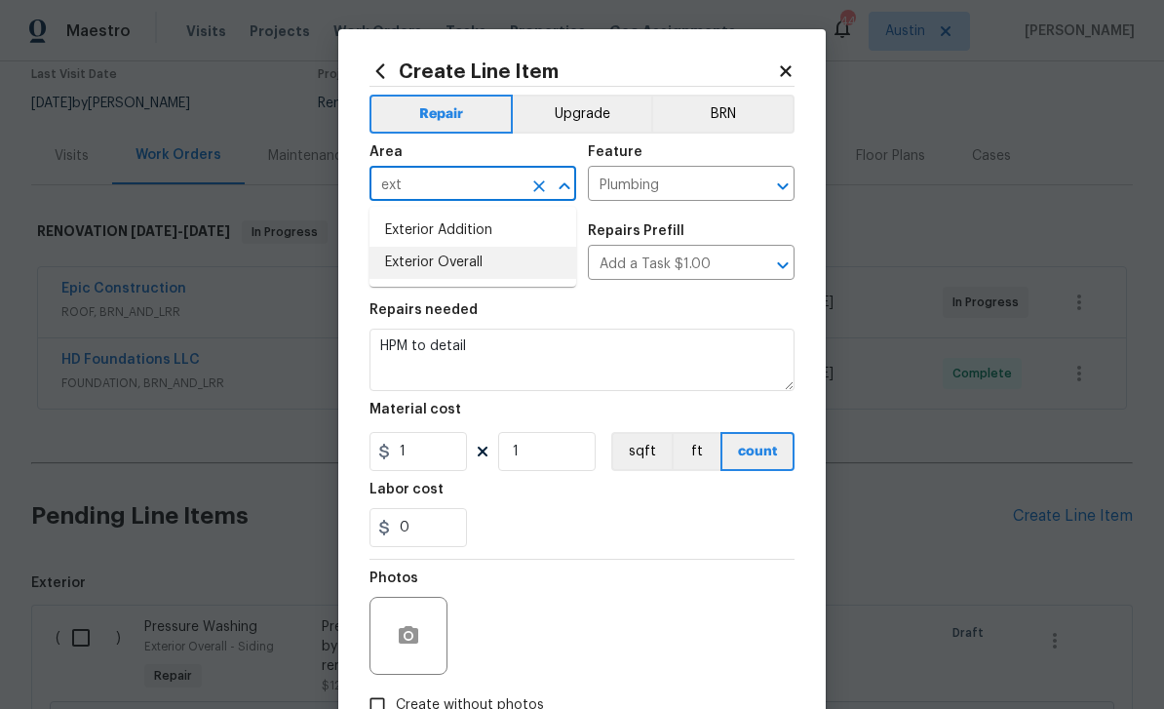
click at [454, 264] on li "Exterior Overall" at bounding box center [472, 263] width 207 height 32
type input "Exterior Overall"
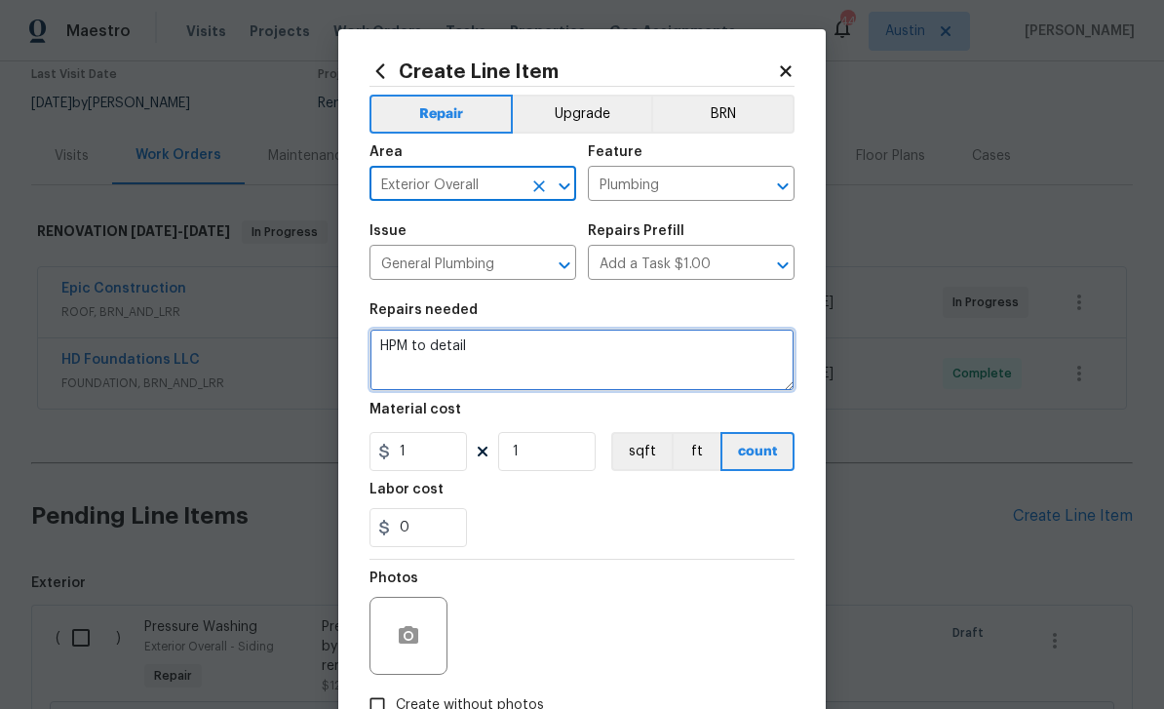
click at [566, 373] on textarea "HPM to detail" at bounding box center [581, 360] width 425 height 62
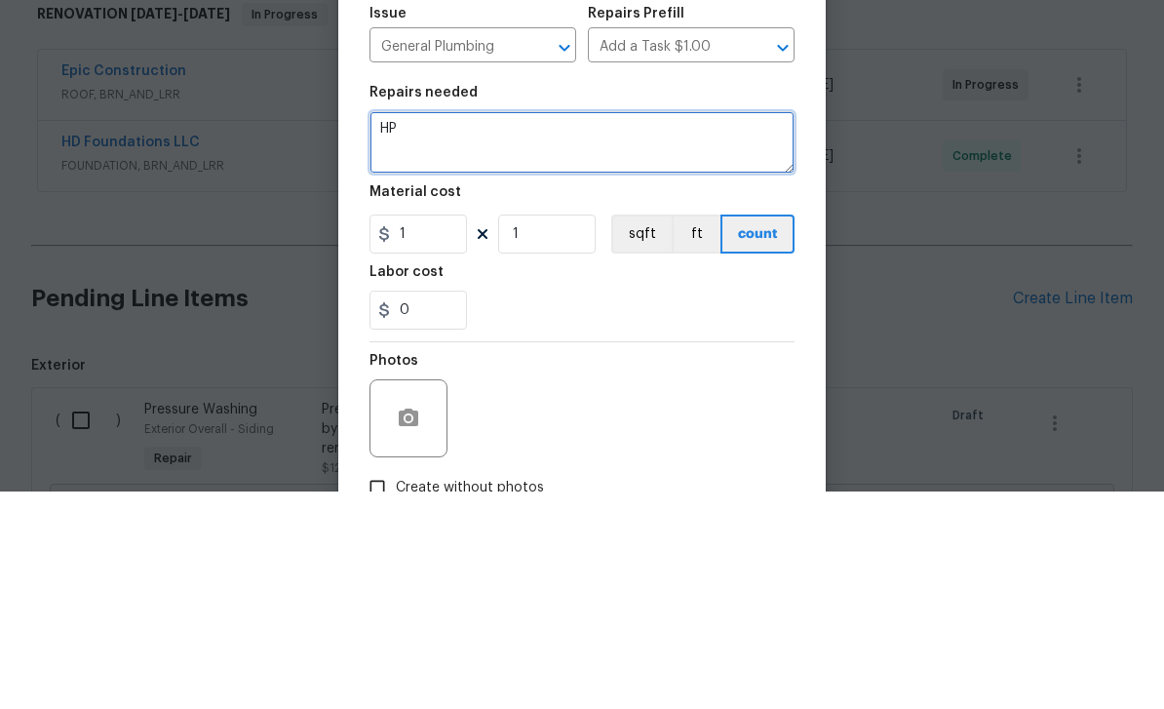
type textarea "H"
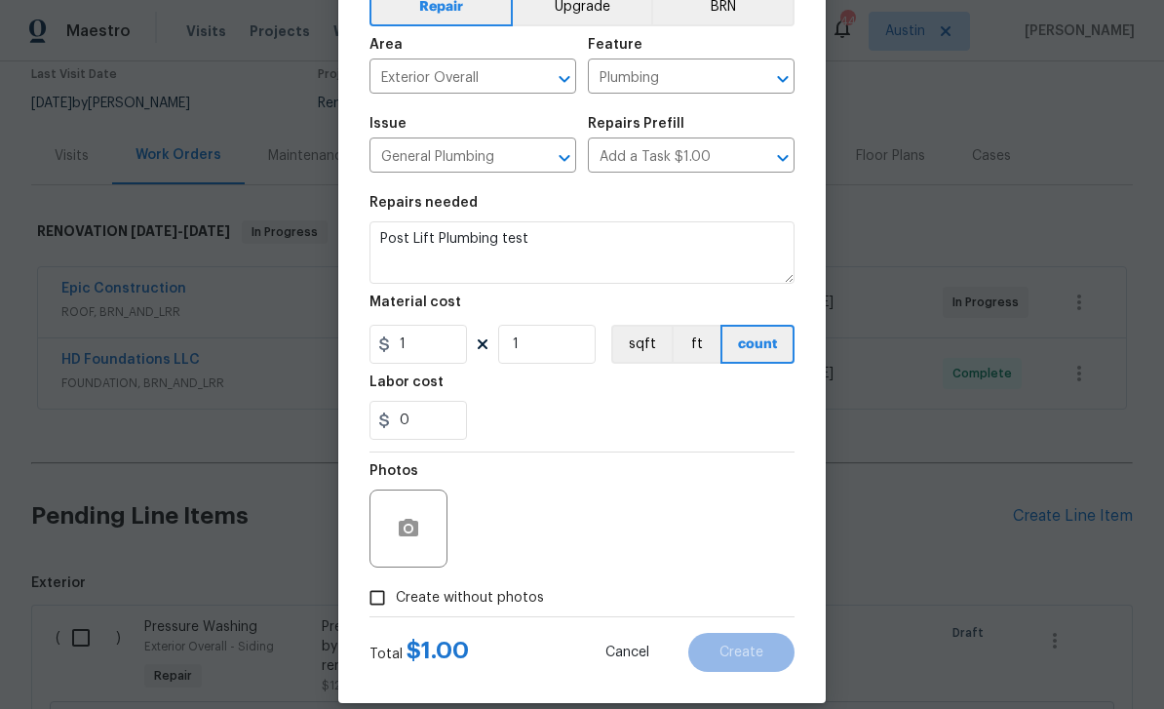
scroll to position [109, 0]
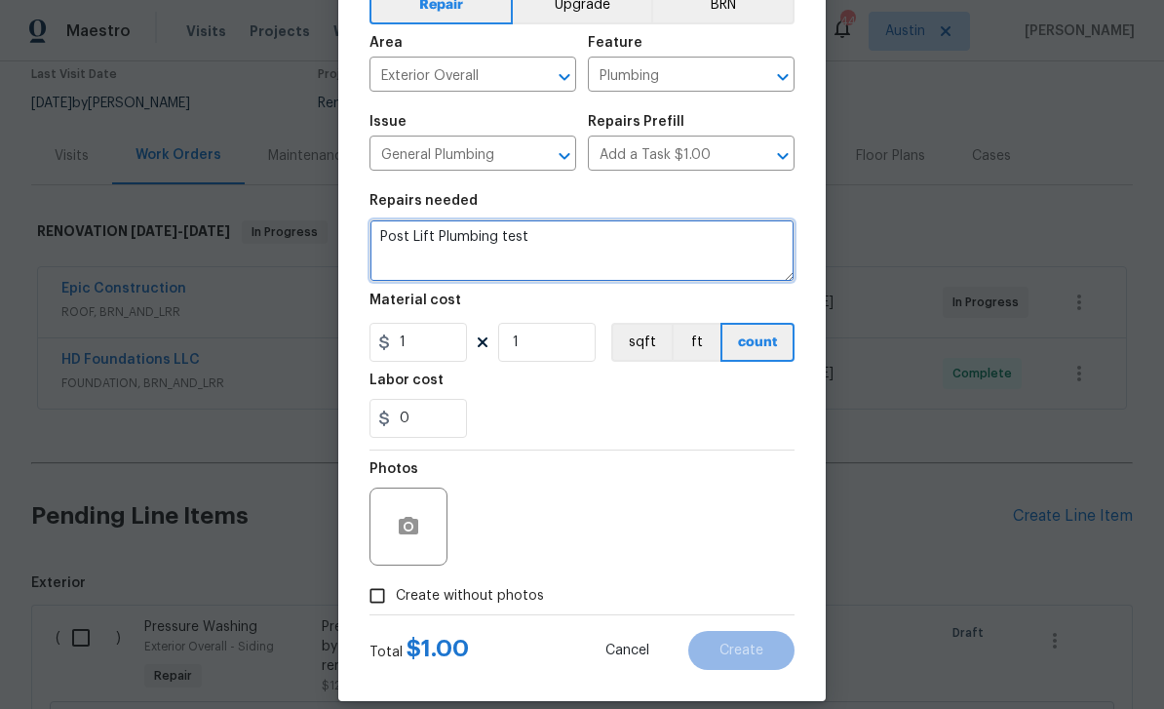
type textarea "Post Lift Plumbing test"
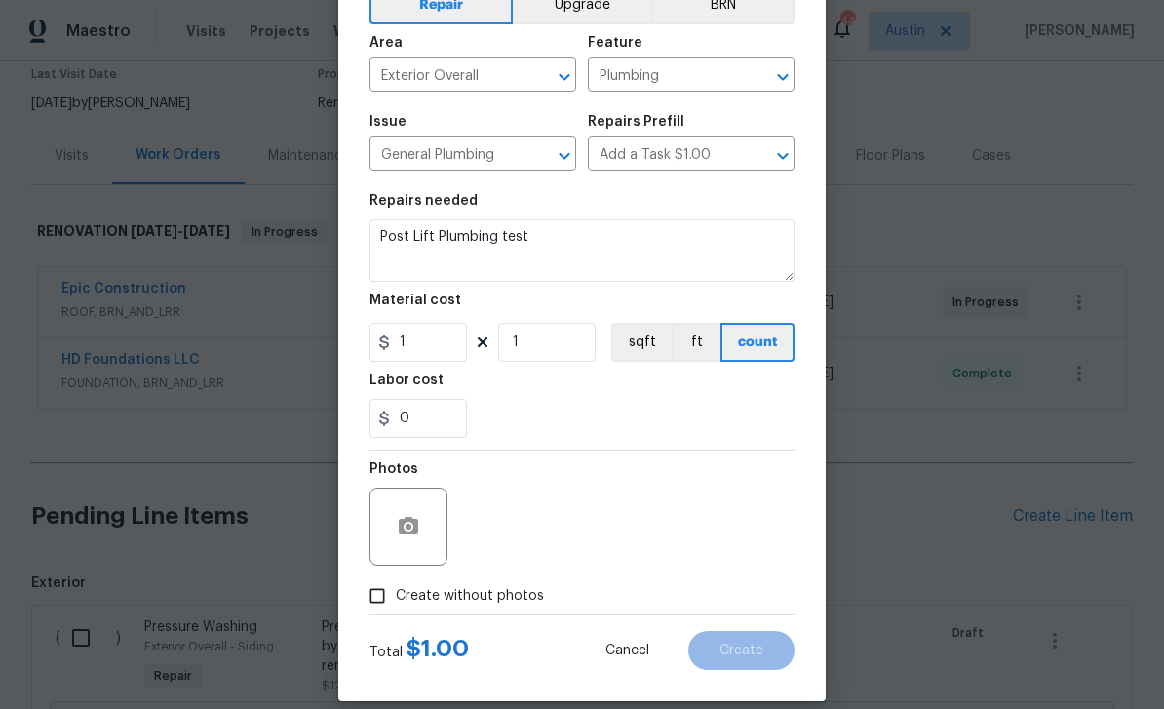
click at [445, 606] on span "Create without photos" at bounding box center [470, 596] width 148 height 20
click at [396, 606] on input "Create without photos" at bounding box center [377, 595] width 37 height 37
checkbox input "true"
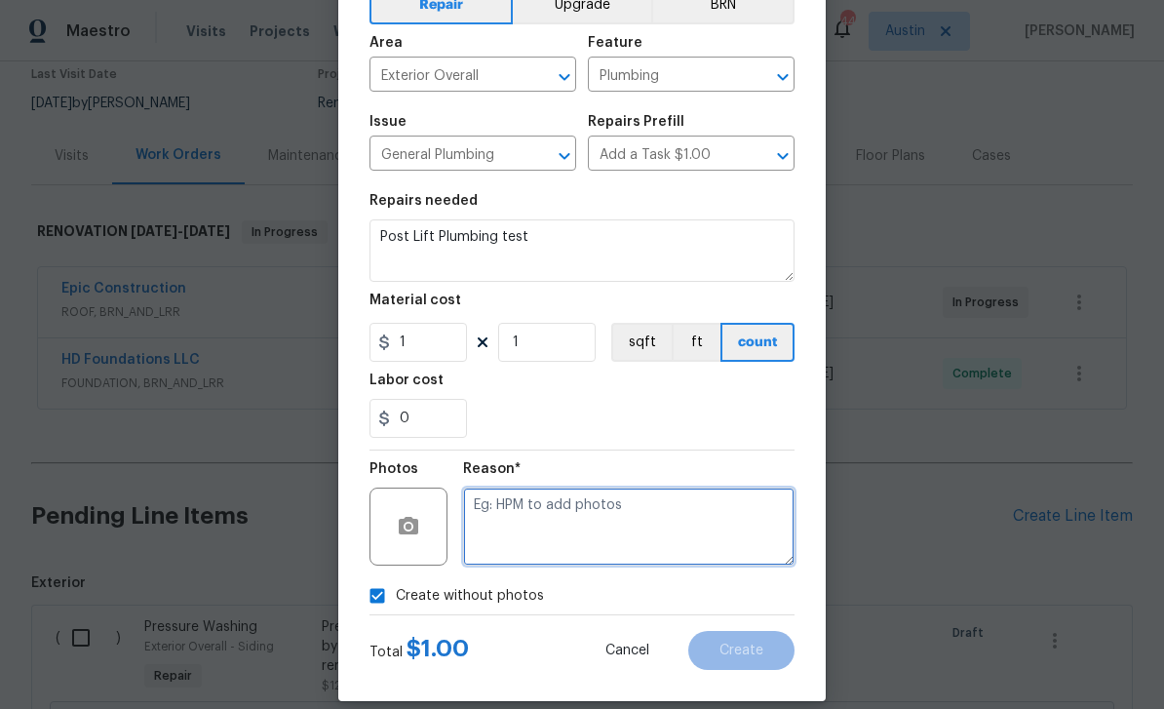
click at [557, 506] on textarea at bounding box center [628, 526] width 331 height 78
type textarea "Will add"
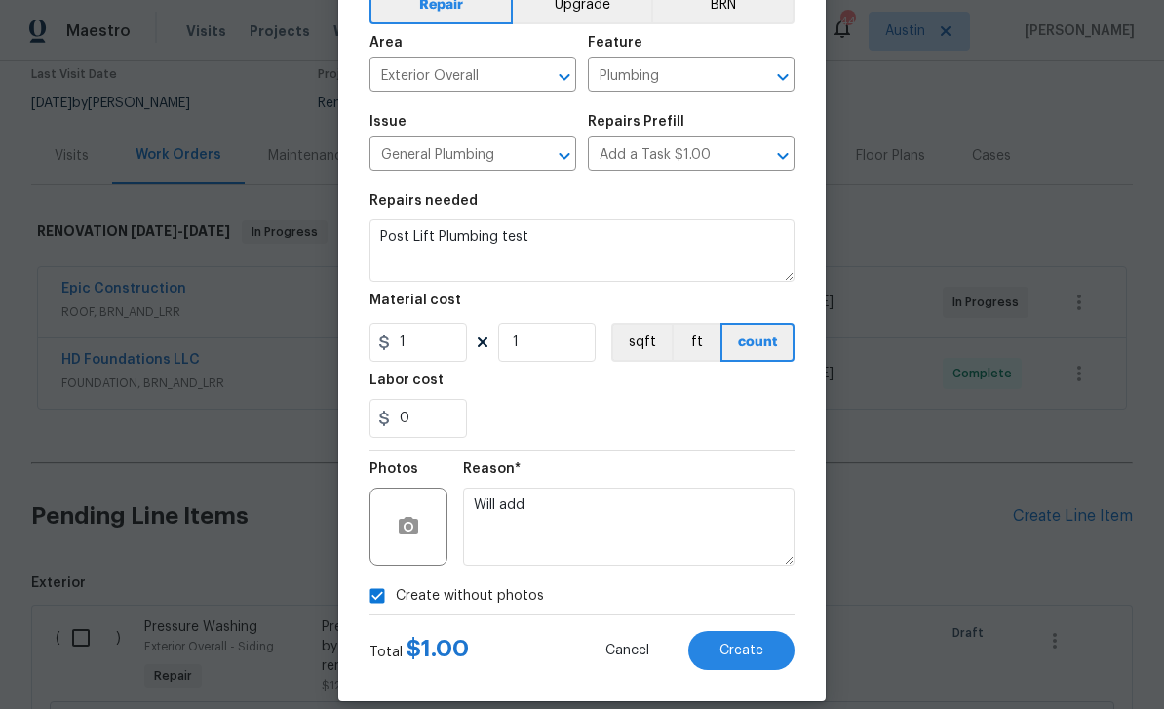
click at [733, 649] on span "Create" at bounding box center [741, 650] width 44 height 15
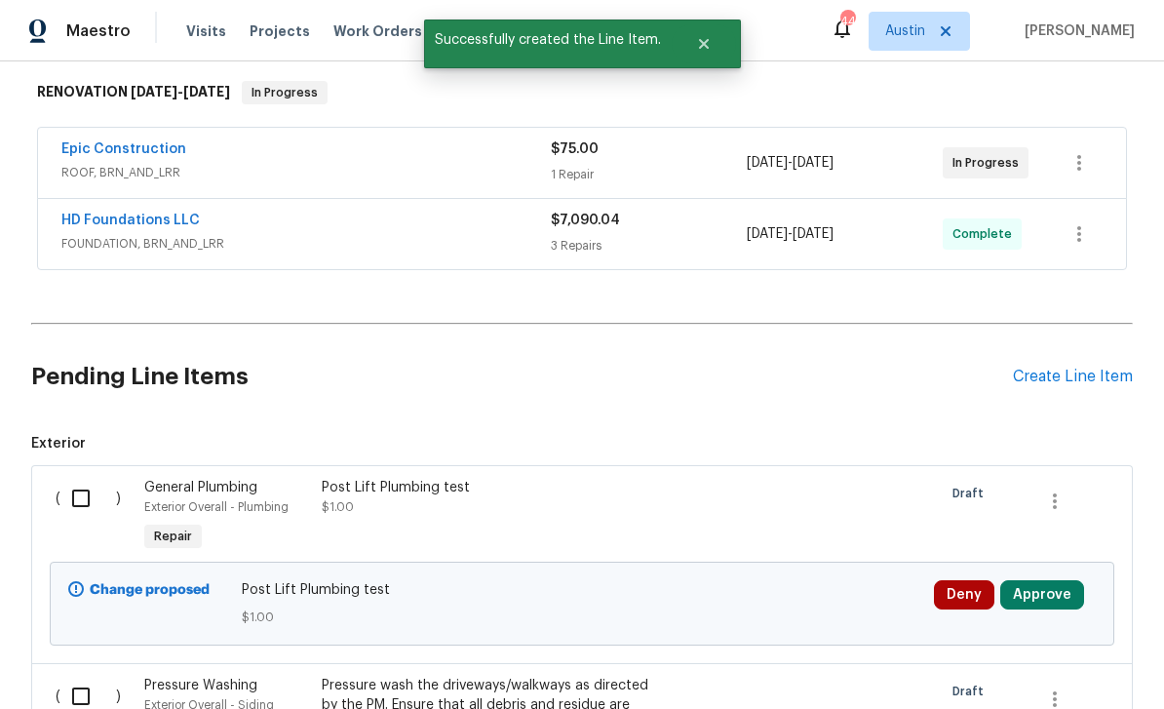
scroll to position [494, 0]
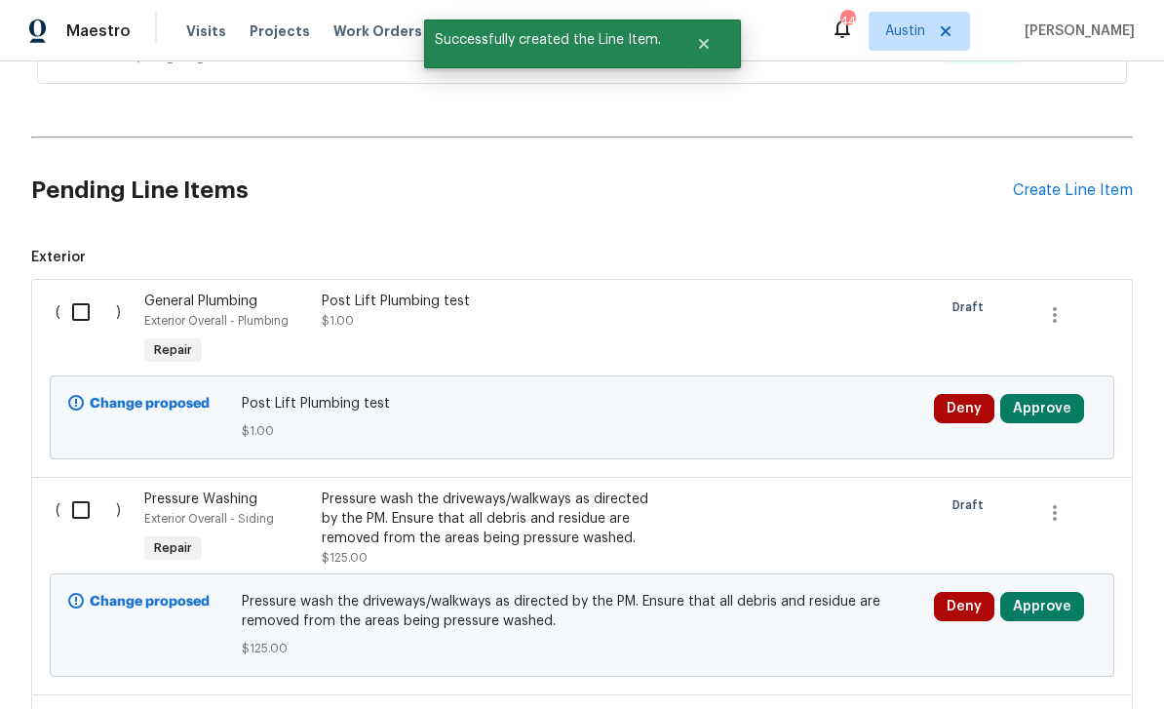
click at [1066, 394] on button "Approve" at bounding box center [1042, 408] width 84 height 29
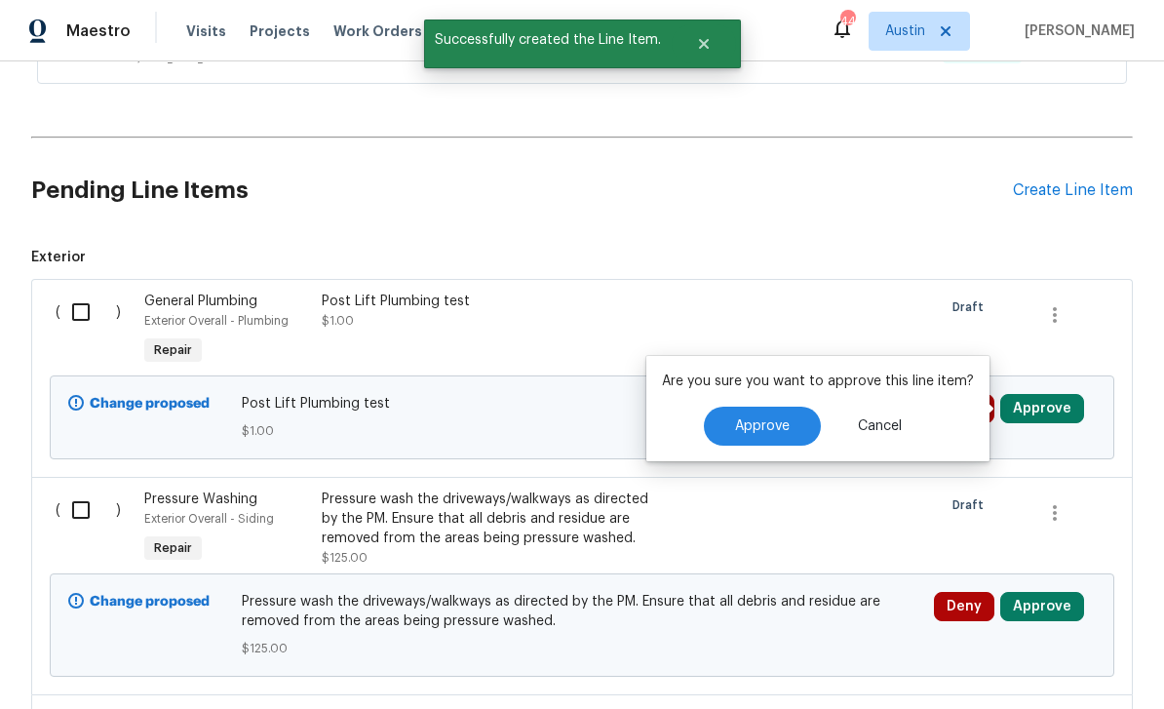
click at [763, 419] on span "Approve" at bounding box center [762, 426] width 55 height 15
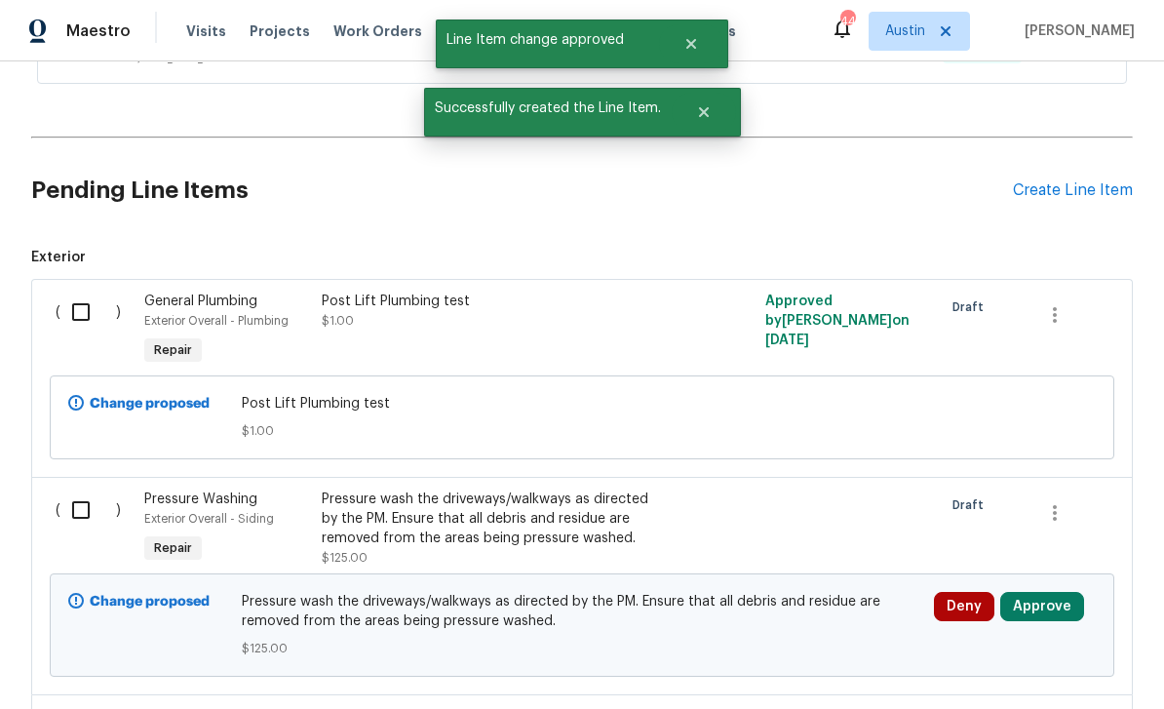
click at [1058, 592] on button "Approve" at bounding box center [1042, 606] width 84 height 29
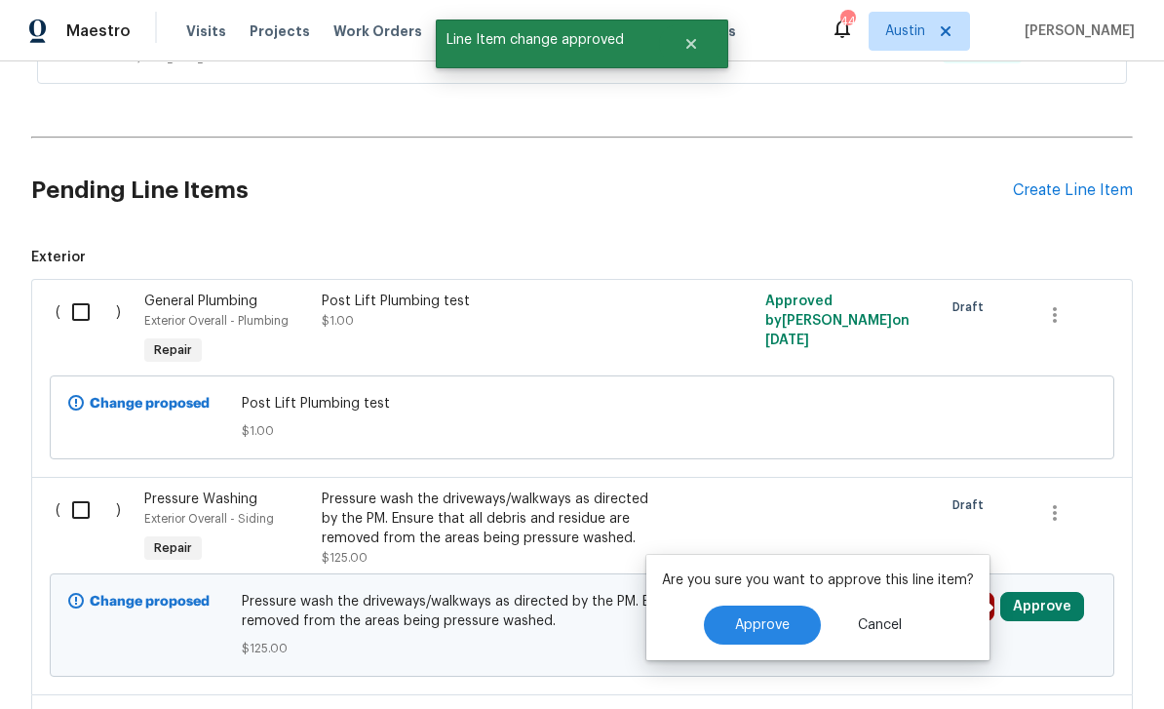
click at [756, 618] on span "Approve" at bounding box center [762, 625] width 55 height 15
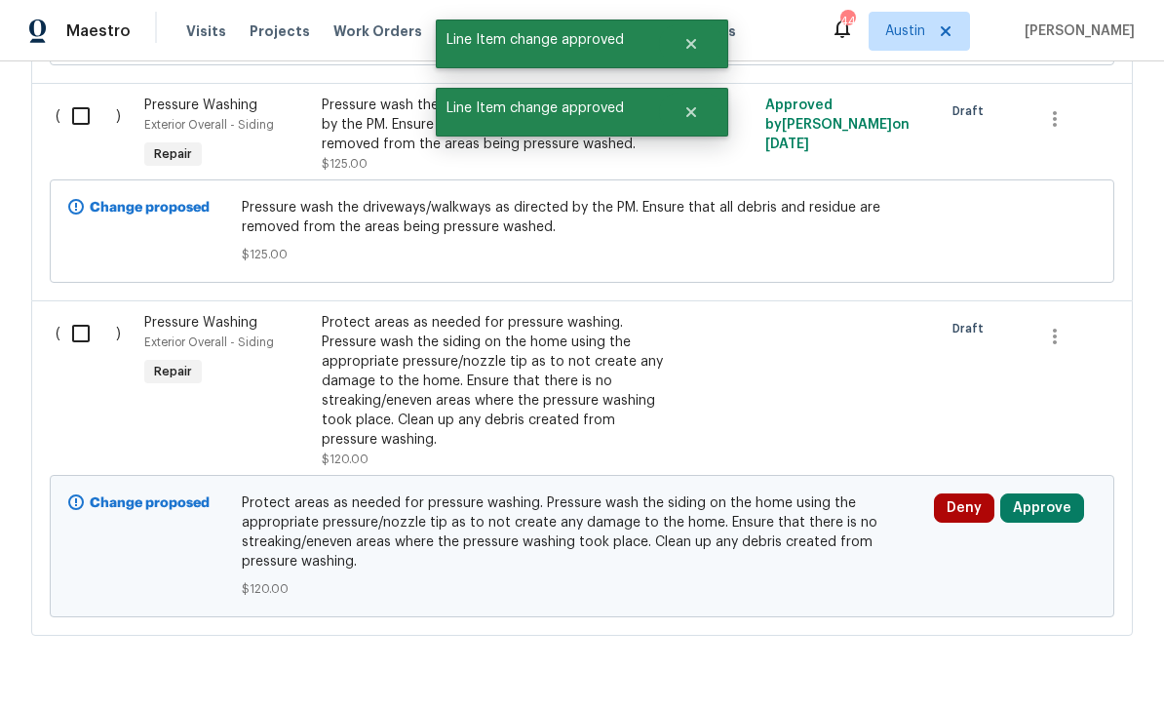
scroll to position [887, 0]
click at [1077, 494] on button "Approve" at bounding box center [1042, 508] width 84 height 29
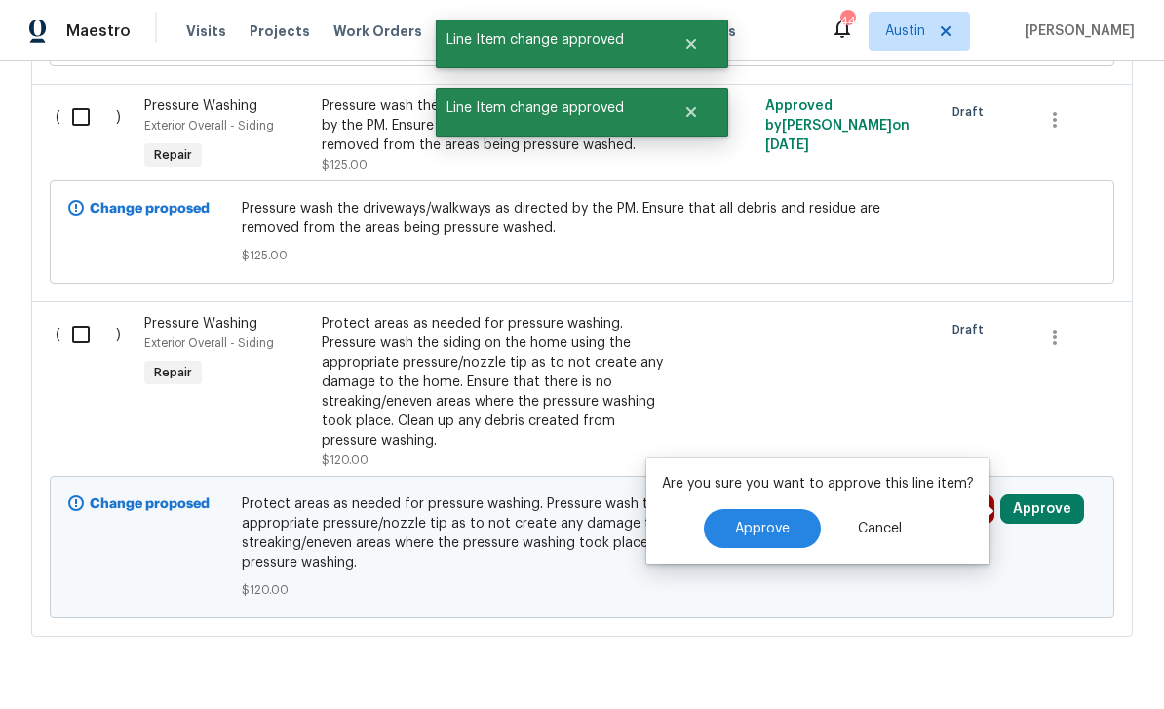
click at [786, 509] on button "Approve" at bounding box center [762, 528] width 117 height 39
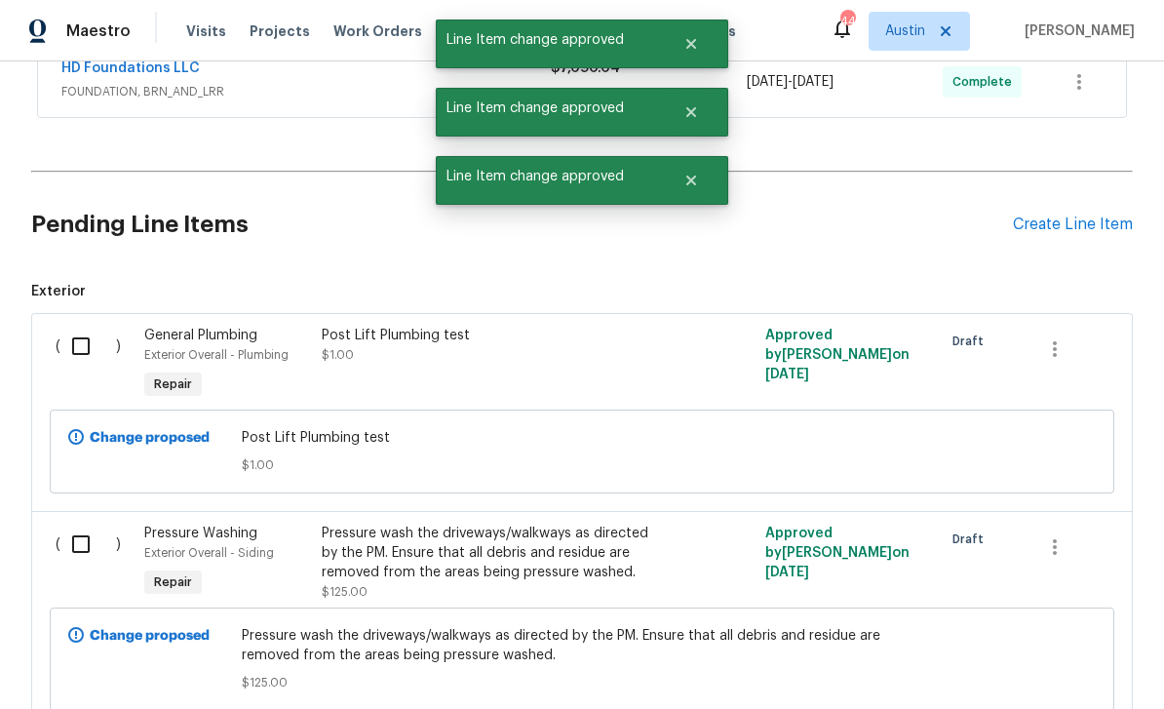
scroll to position [462, 0]
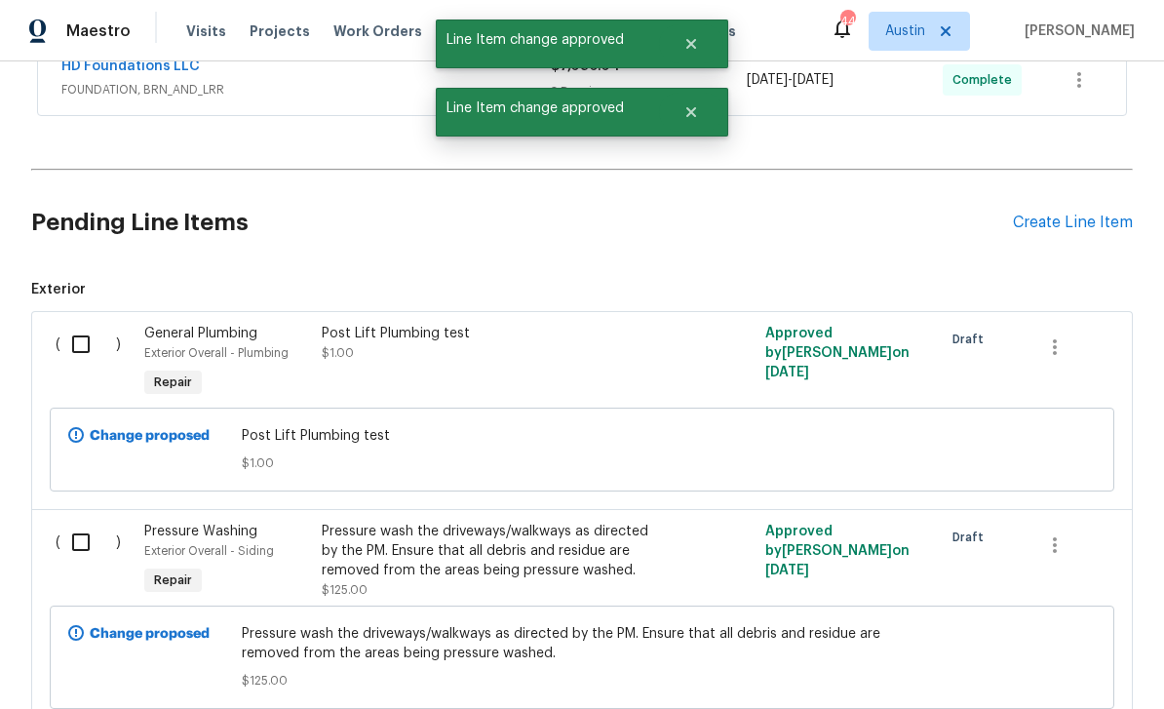
click at [79, 324] on input "checkbox" at bounding box center [88, 344] width 56 height 41
checkbox input "true"
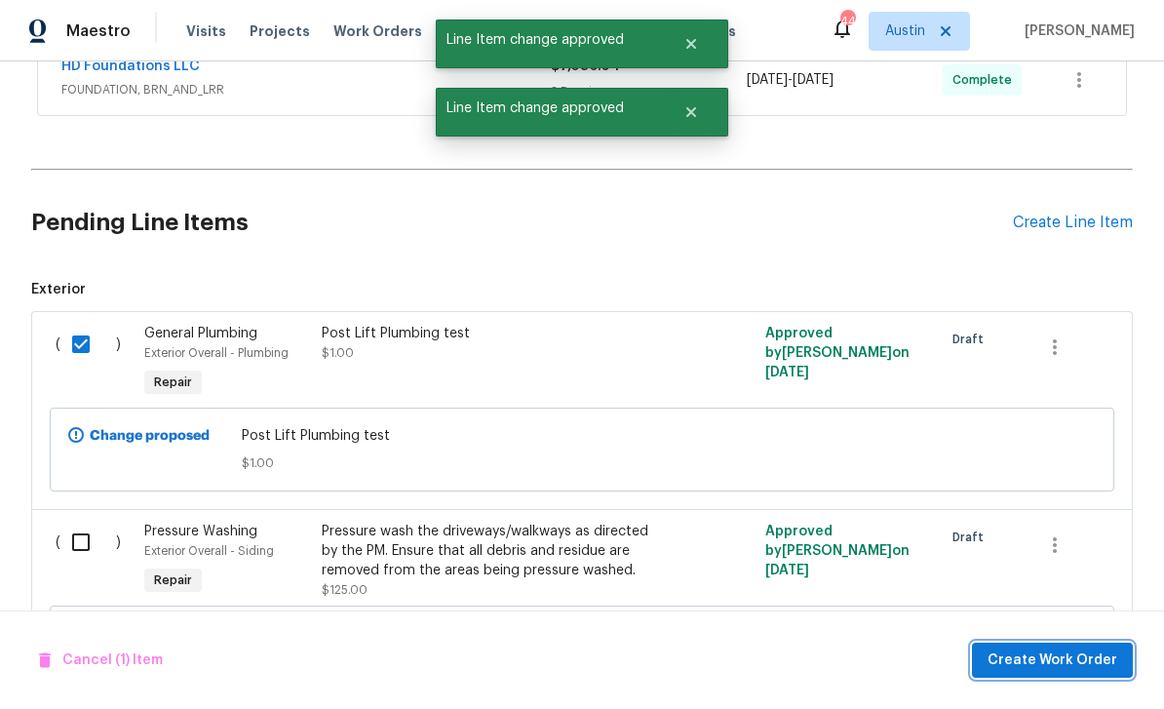
click at [1049, 656] on span "Create Work Order" at bounding box center [1053, 660] width 130 height 24
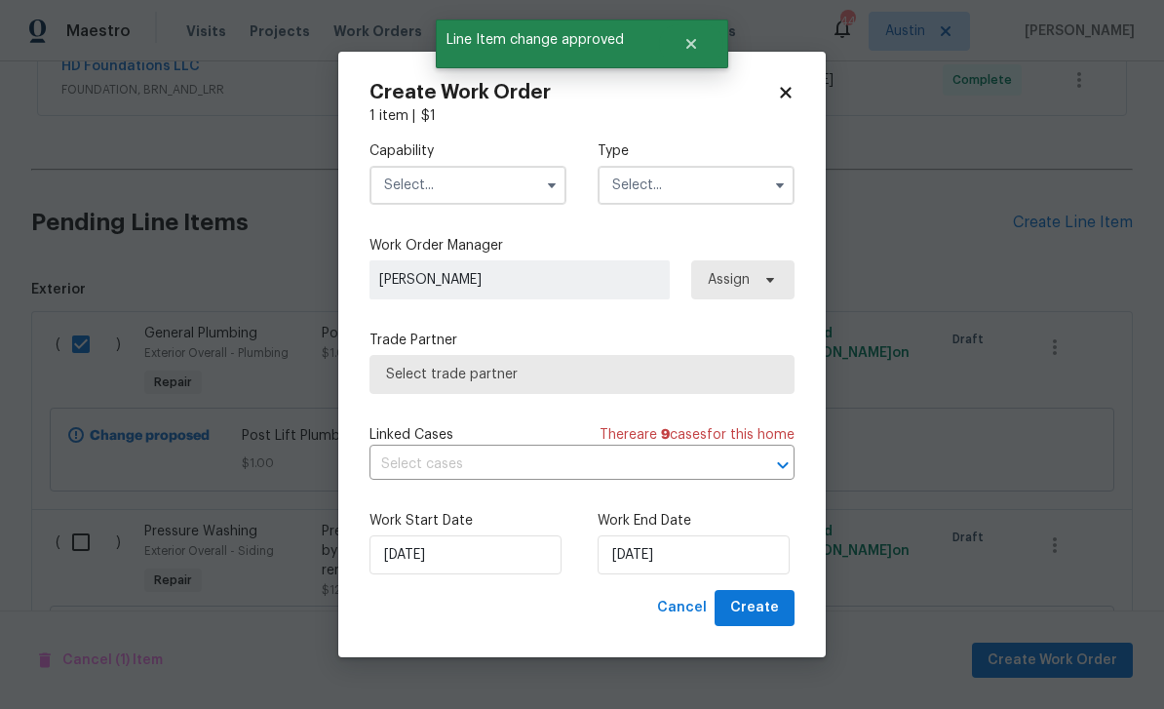
click at [455, 171] on input "text" at bounding box center [467, 185] width 197 height 39
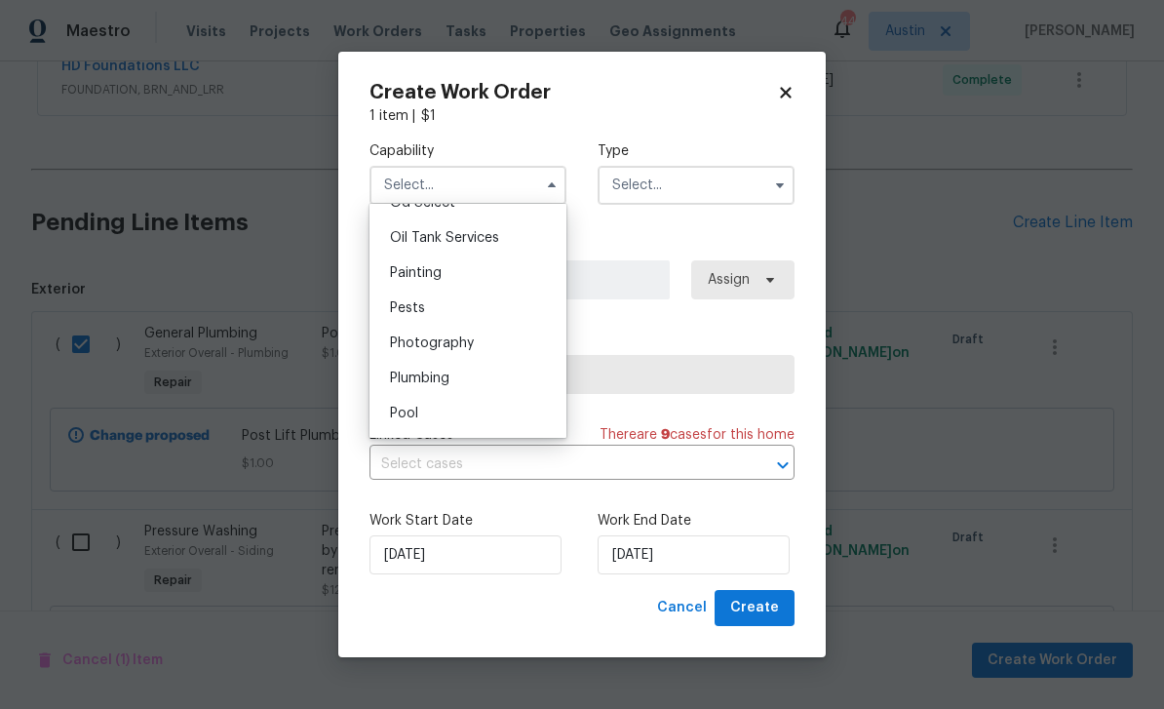
scroll to position [1608, 0]
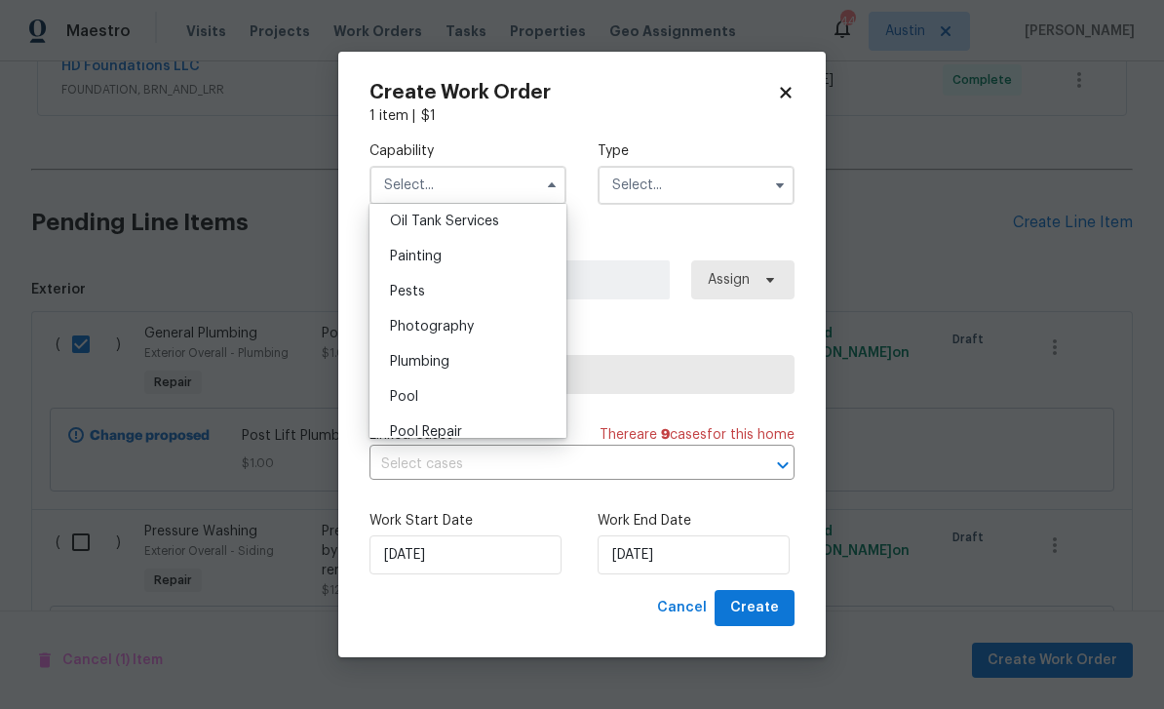
click at [446, 362] on span "Plumbing" at bounding box center [419, 362] width 59 height 14
type input "Plumbing"
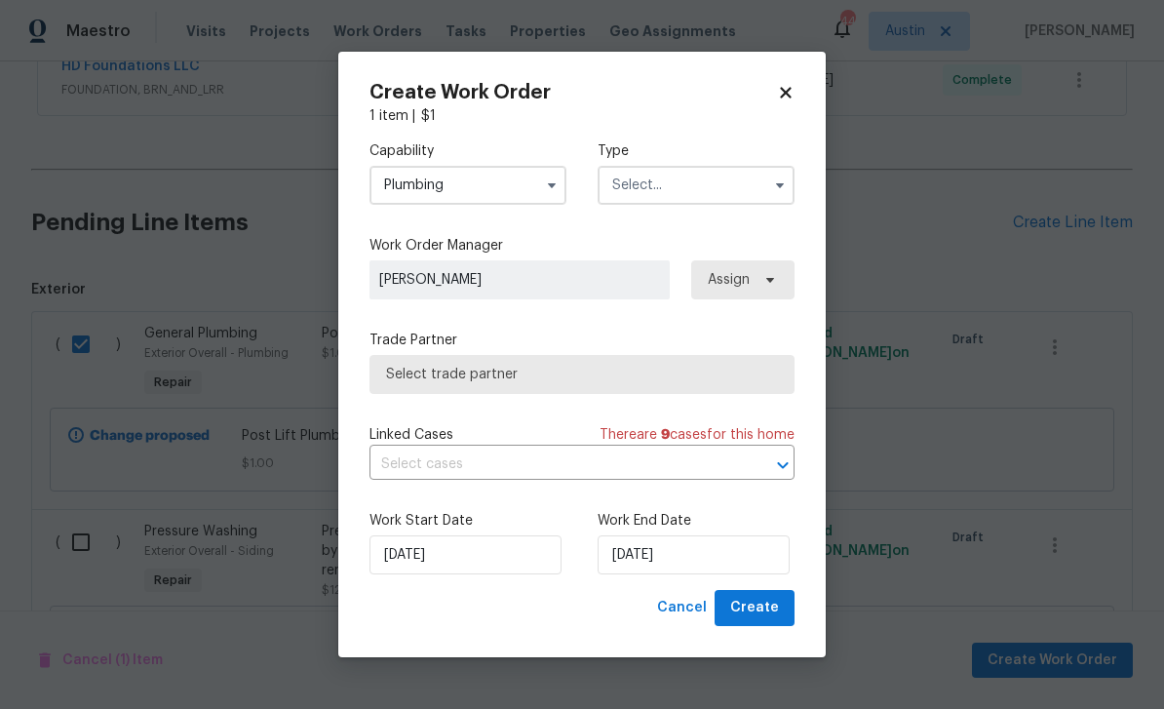
click at [667, 173] on input "text" at bounding box center [696, 185] width 197 height 39
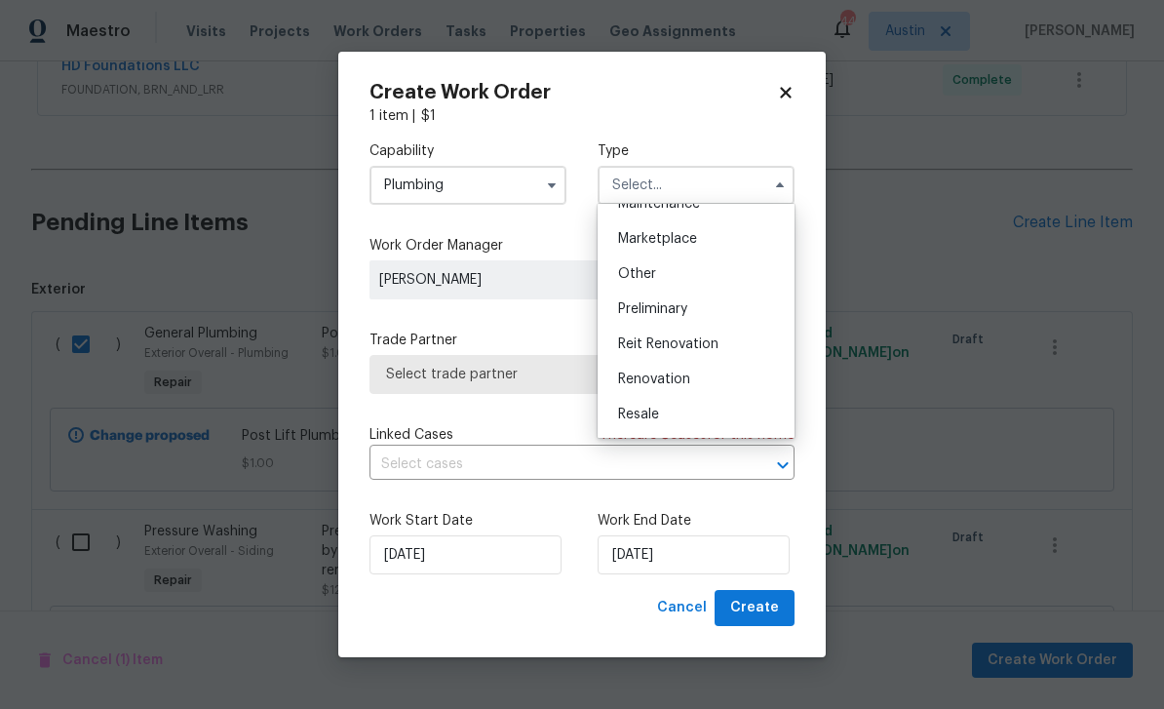
scroll to position [391, 0]
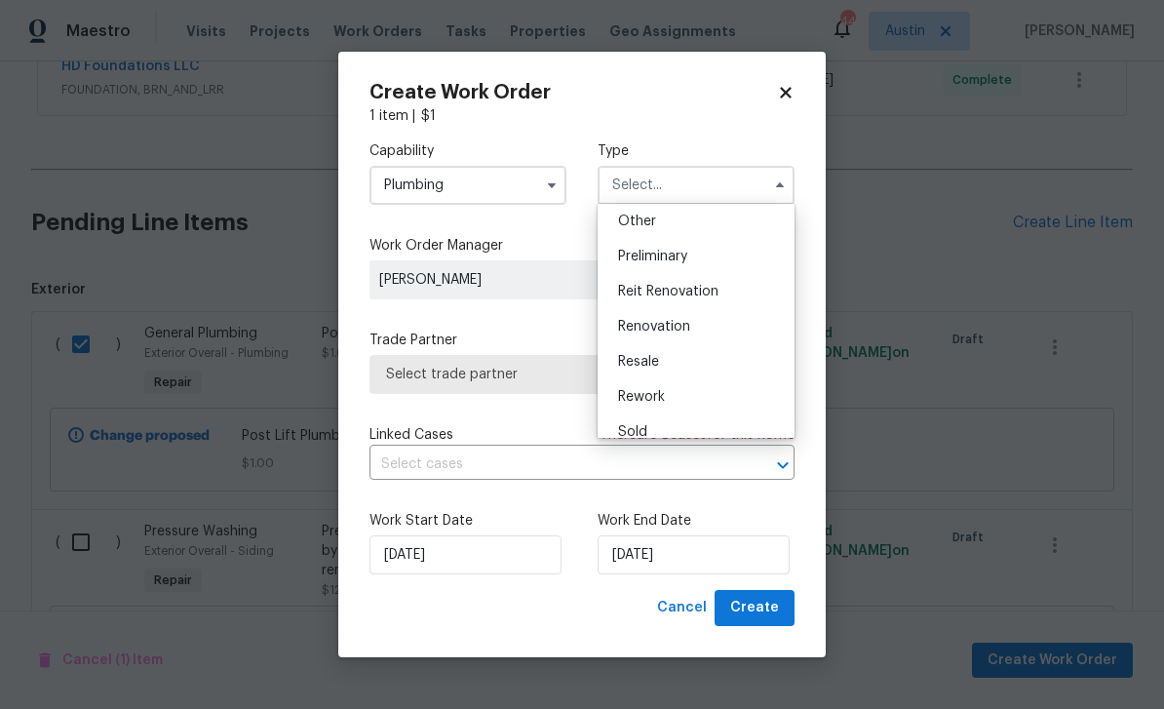
click at [671, 325] on span "Renovation" at bounding box center [654, 327] width 72 height 14
type input "Renovation"
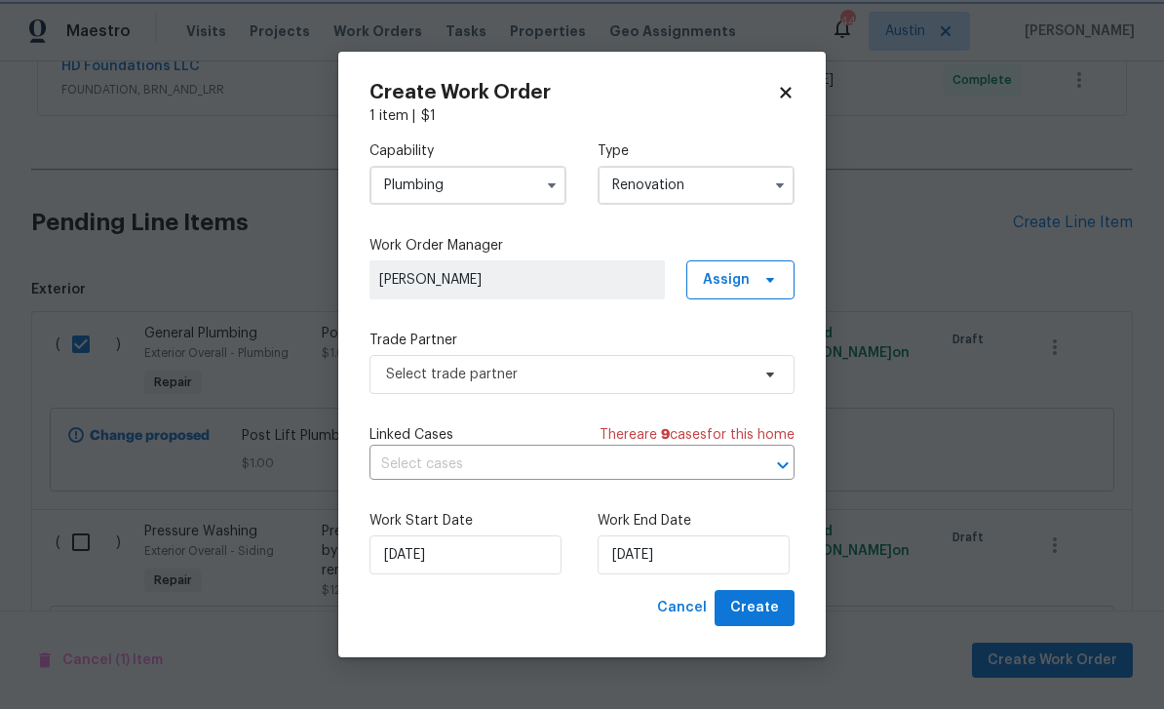
scroll to position [0, 0]
click at [723, 273] on span "Assign" at bounding box center [726, 279] width 47 height 19
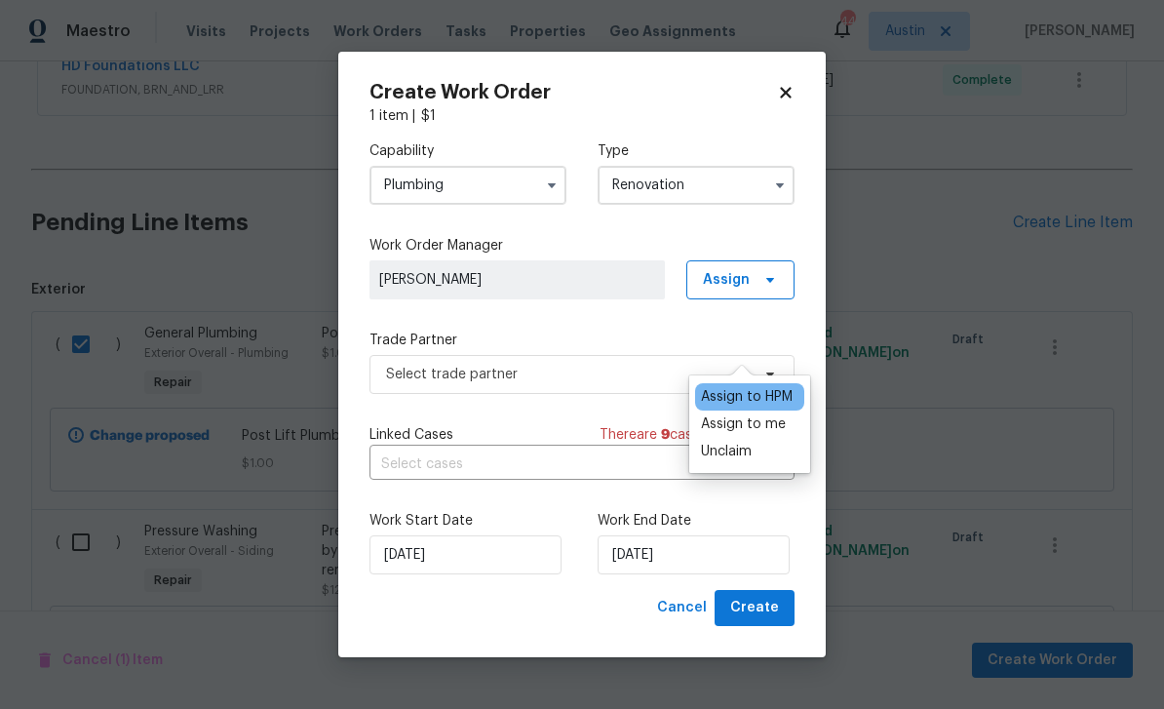
click at [743, 414] on div "Assign to me" at bounding box center [743, 423] width 85 height 19
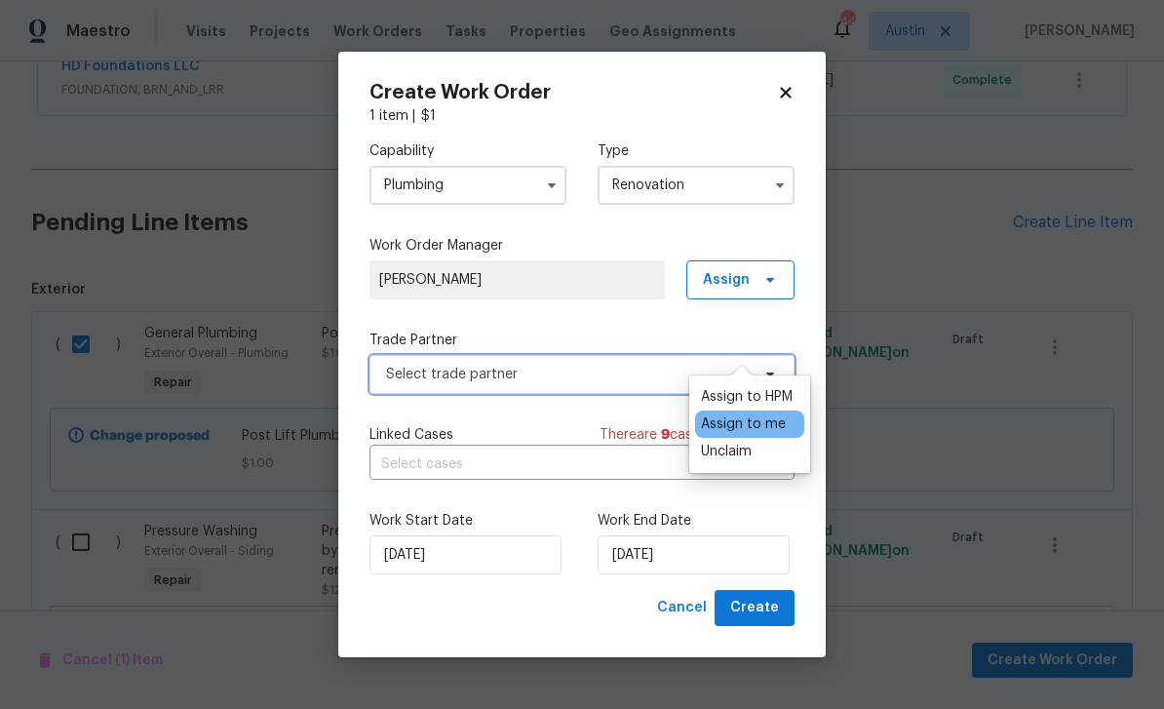
click at [550, 378] on span "Select trade partner" at bounding box center [568, 374] width 364 height 19
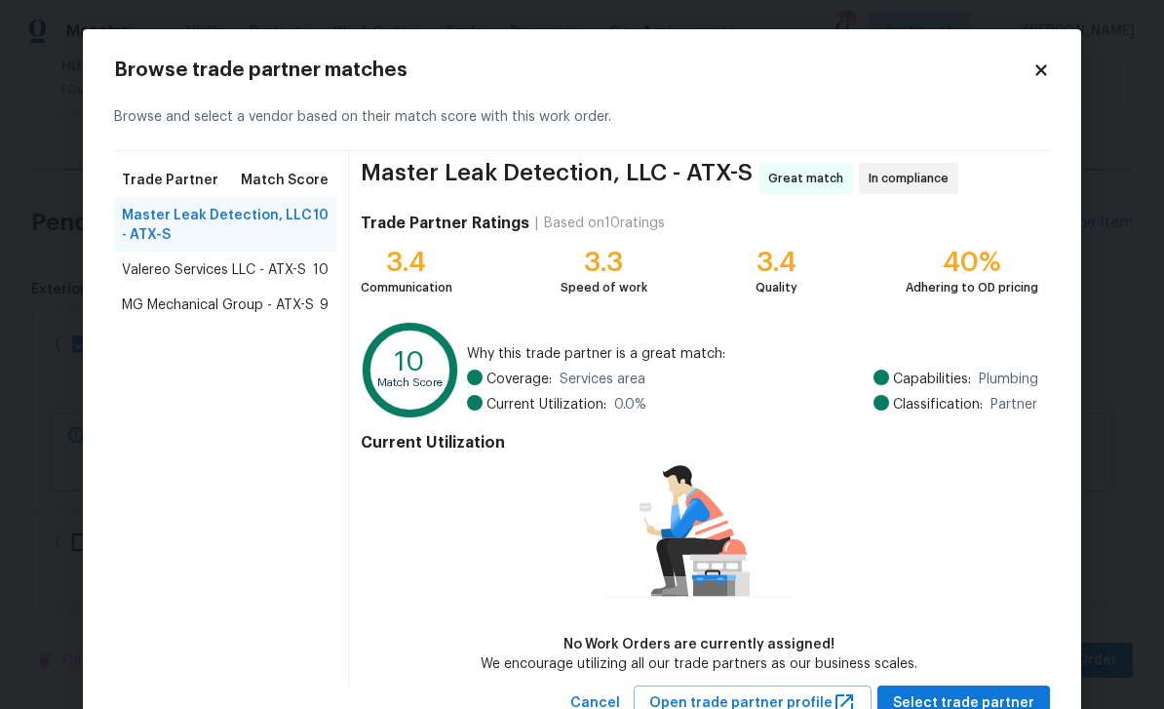
click at [957, 677] on div "Master Leak Detection, LLC - ATX-S Great match In compliance Trade Partner Rati…" at bounding box center [699, 418] width 701 height 534
click at [987, 677] on div "Master Leak Detection, LLC - ATX-S Great match In compliance Trade Partner Rati…" at bounding box center [699, 418] width 701 height 534
click at [1010, 685] on button "Select trade partner" at bounding box center [963, 703] width 173 height 36
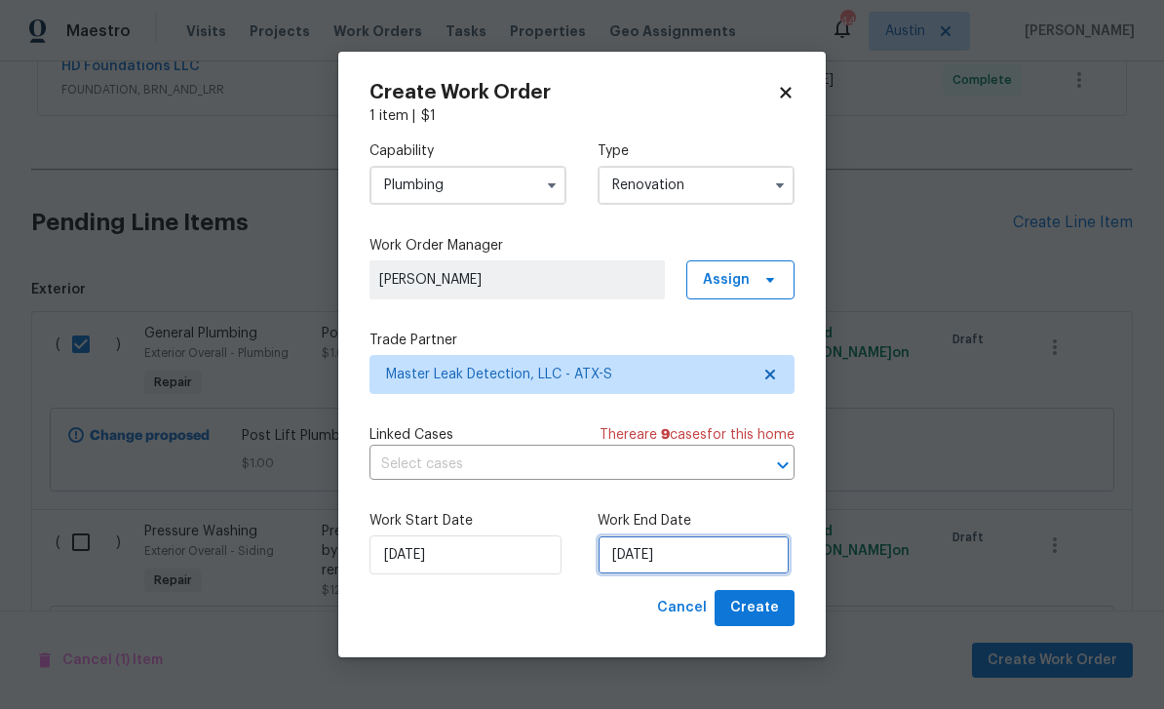
click at [717, 559] on input "[DATE]" at bounding box center [694, 554] width 192 height 39
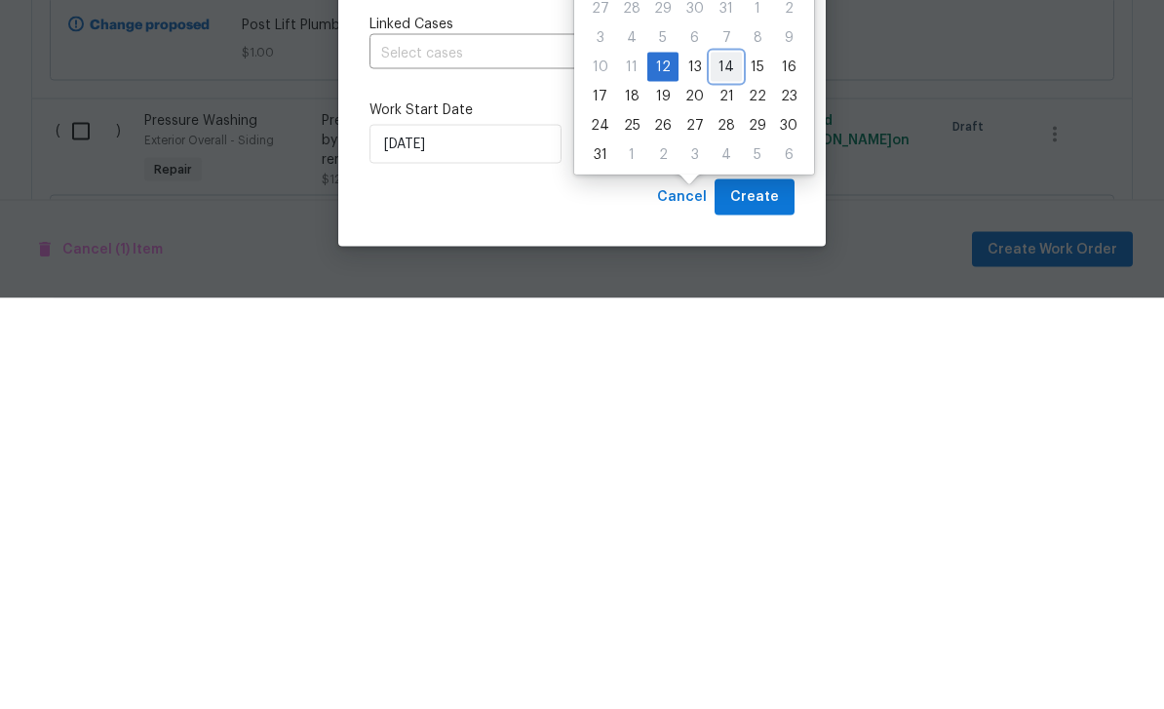
click at [717, 464] on div "14" at bounding box center [726, 477] width 31 height 27
type input "[DATE]"
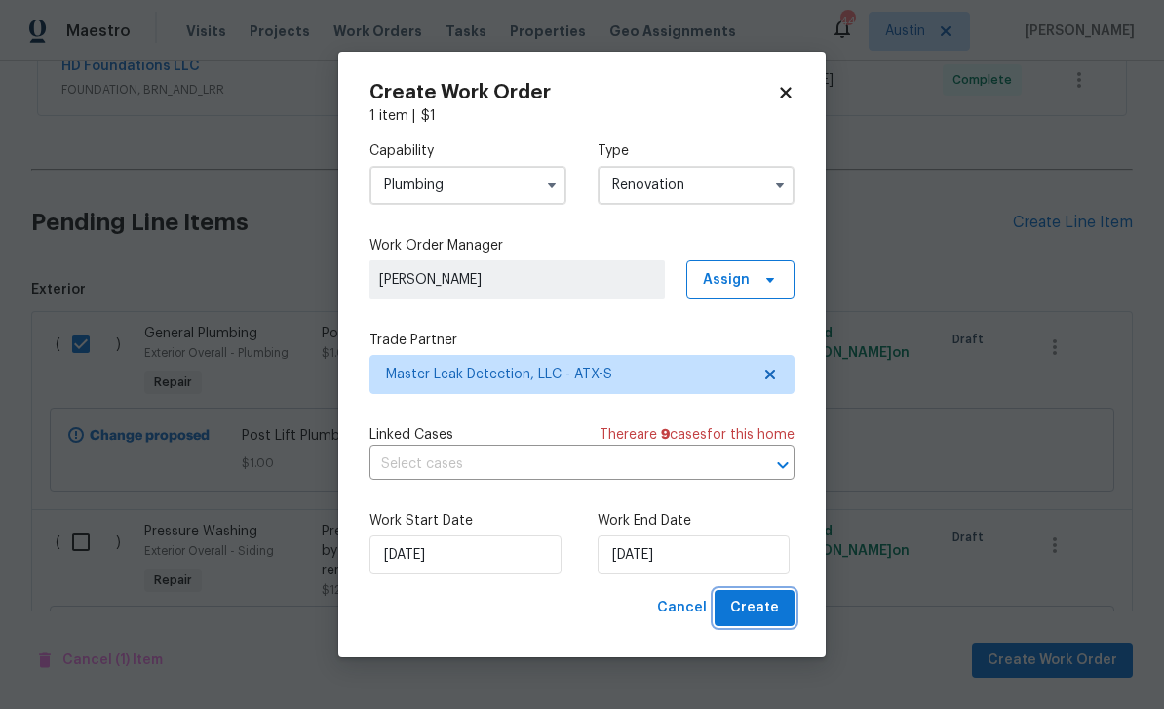
click at [760, 610] on span "Create" at bounding box center [754, 608] width 49 height 24
checkbox input "false"
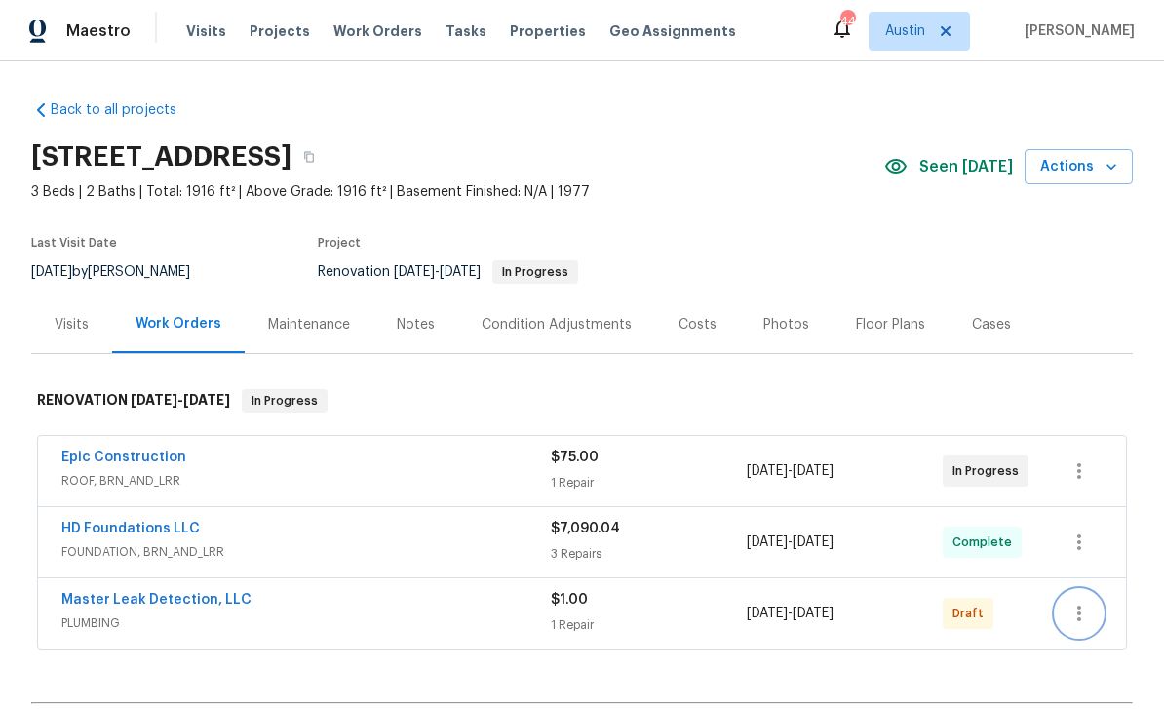
click at [1084, 617] on icon "button" at bounding box center [1078, 612] width 23 height 23
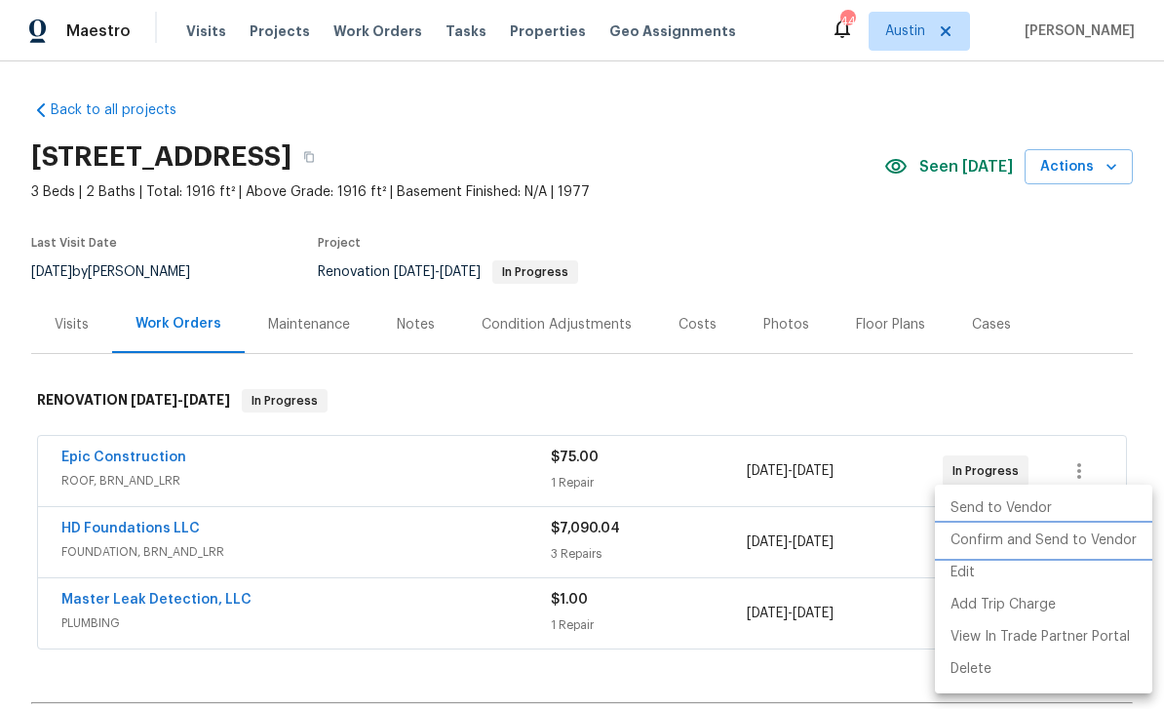
click at [1036, 538] on li "Confirm and Send to Vendor" at bounding box center [1043, 540] width 217 height 32
